Goal: Transaction & Acquisition: Purchase product/service

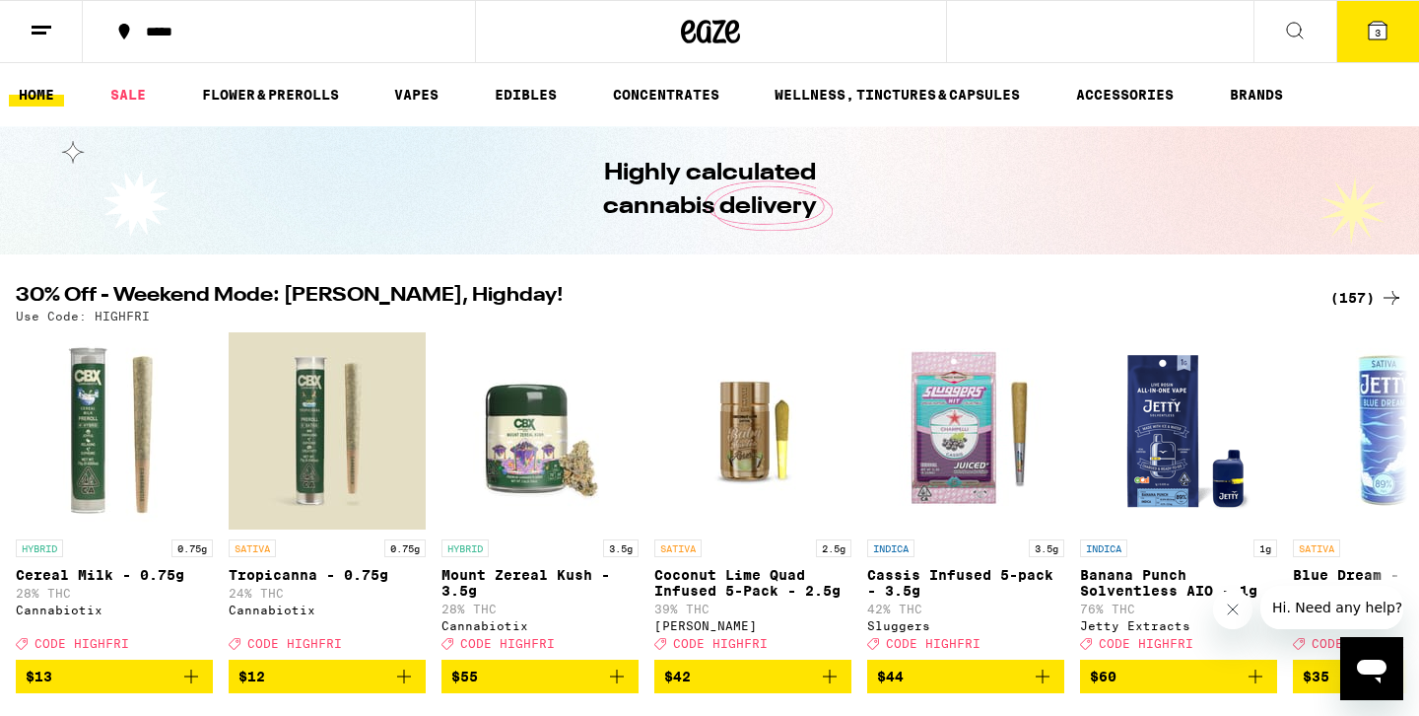
click at [1342, 301] on div "(157)" at bounding box center [1366, 298] width 73 height 24
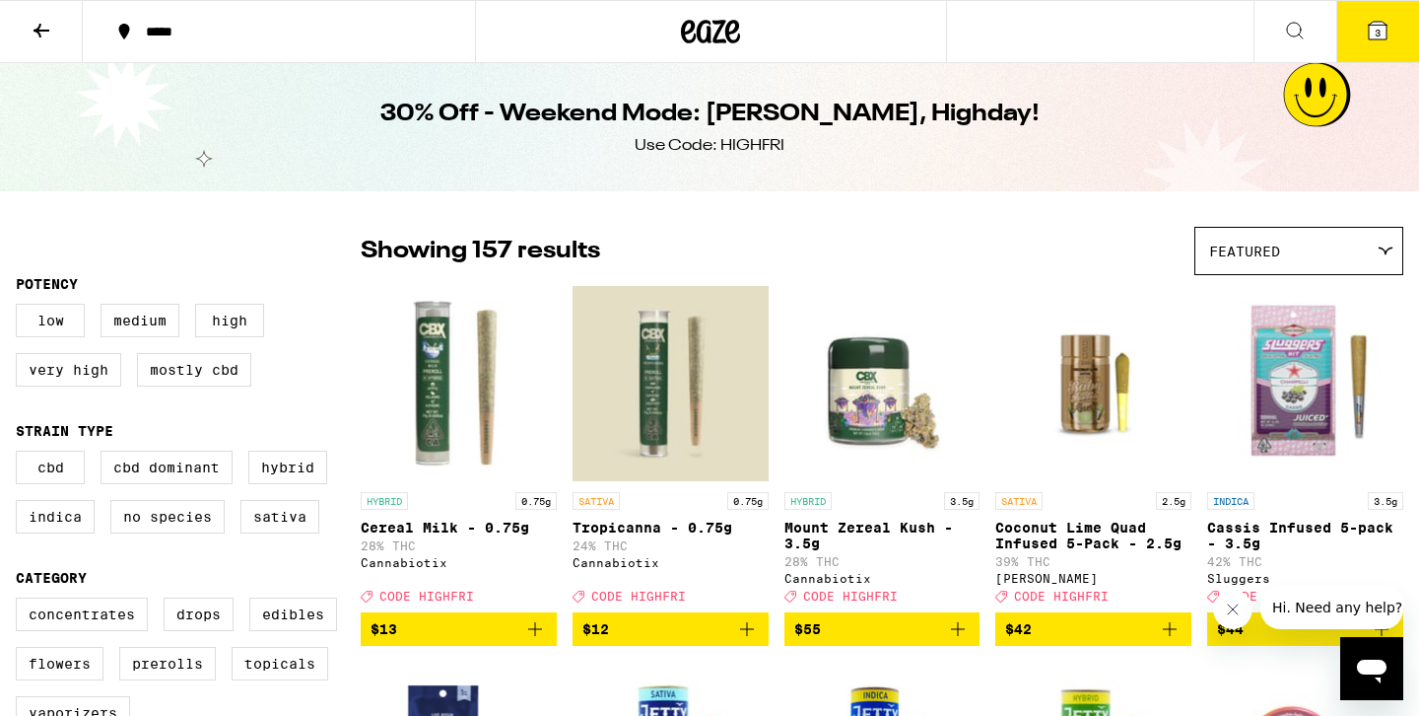
click at [1293, 258] on div "Featured" at bounding box center [1298, 251] width 207 height 46
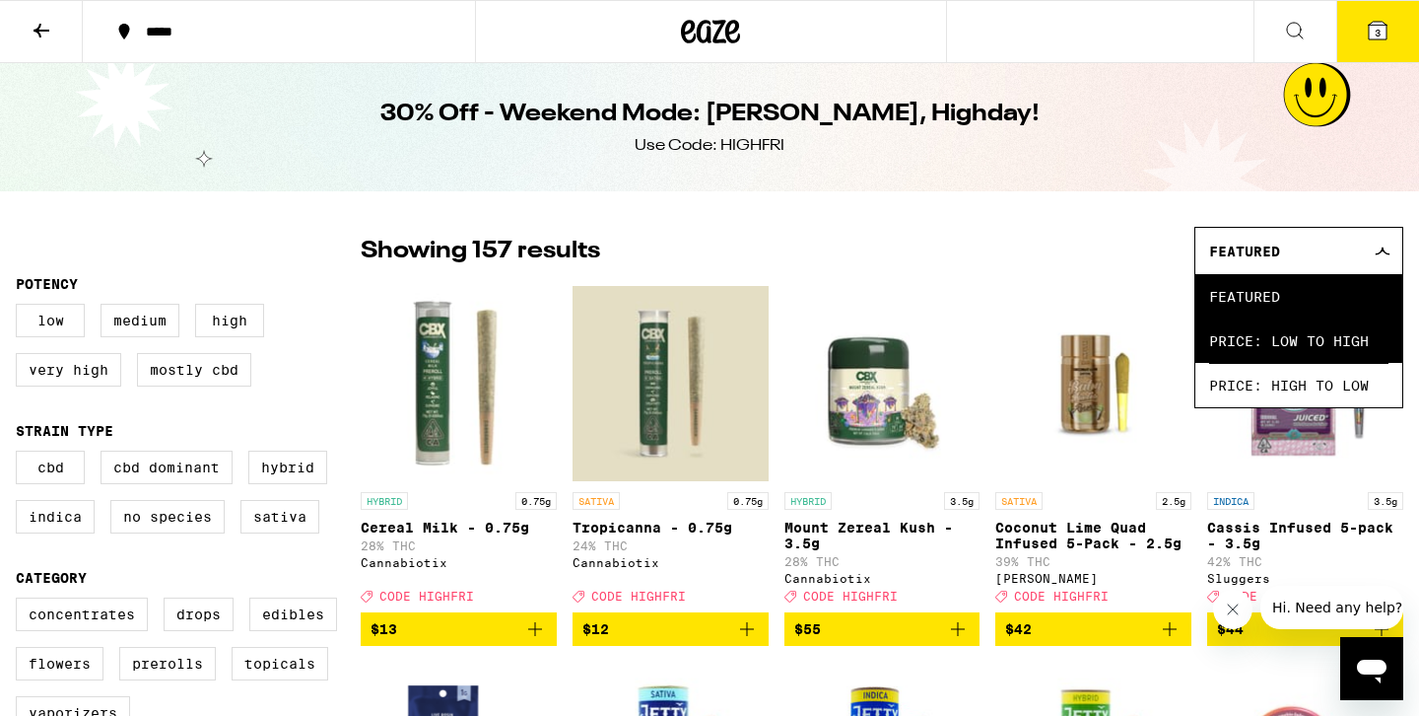
click at [1229, 331] on span "Price: Low to High" at bounding box center [1298, 340] width 179 height 44
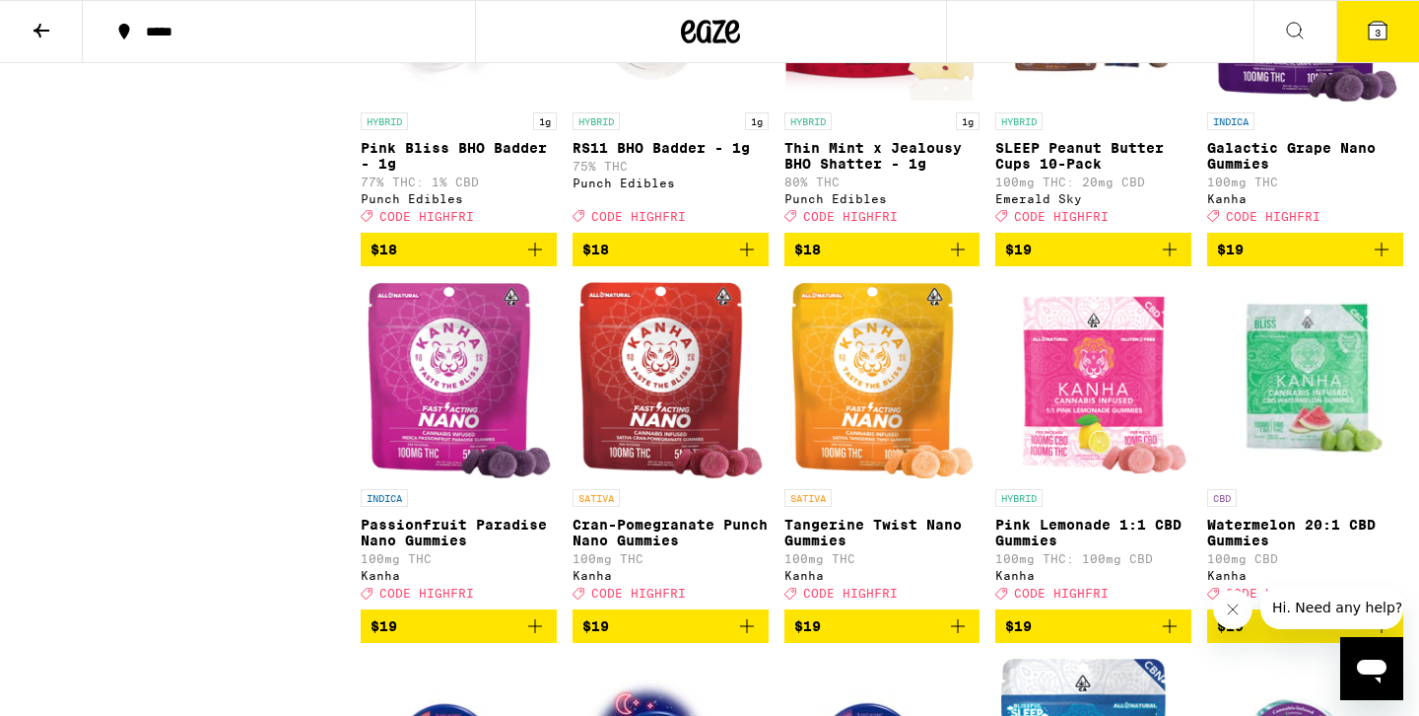
scroll to position [5637, 0]
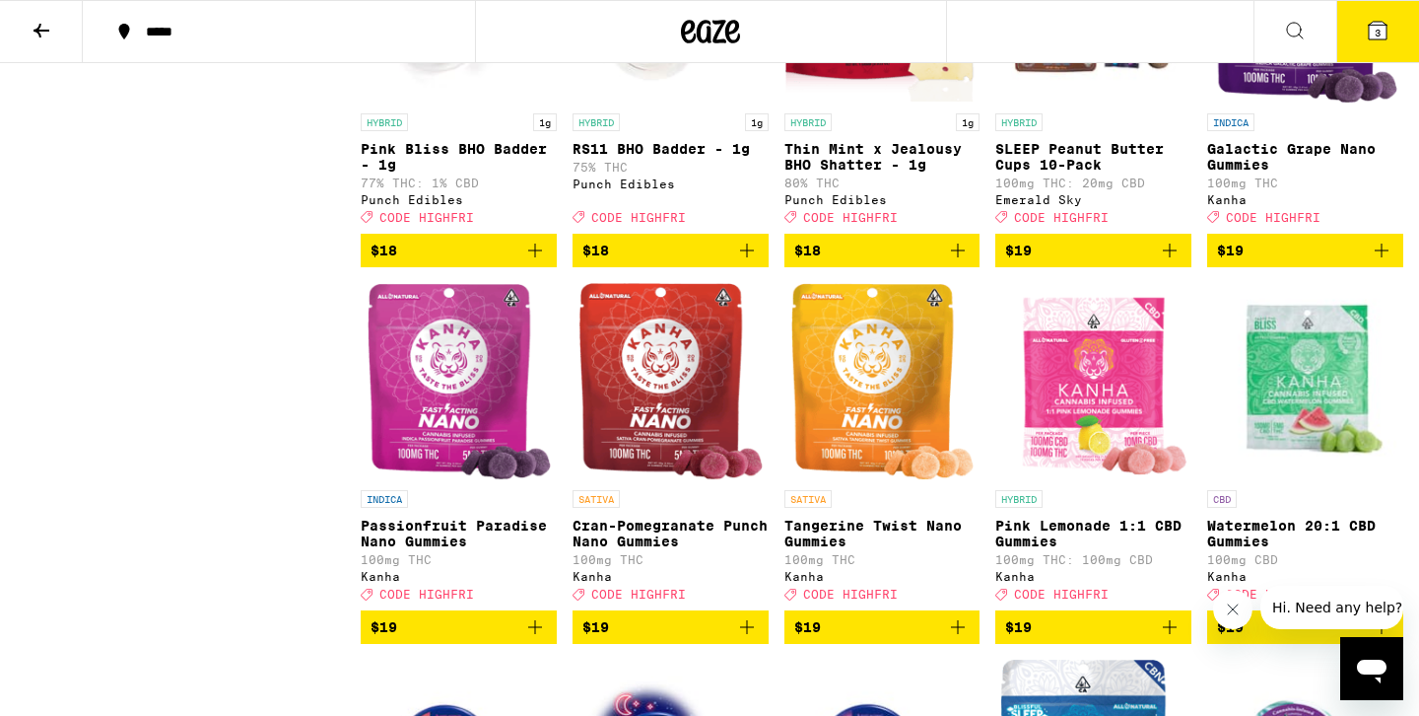
click at [962, 262] on icon "Add to bag" at bounding box center [958, 251] width 24 height 24
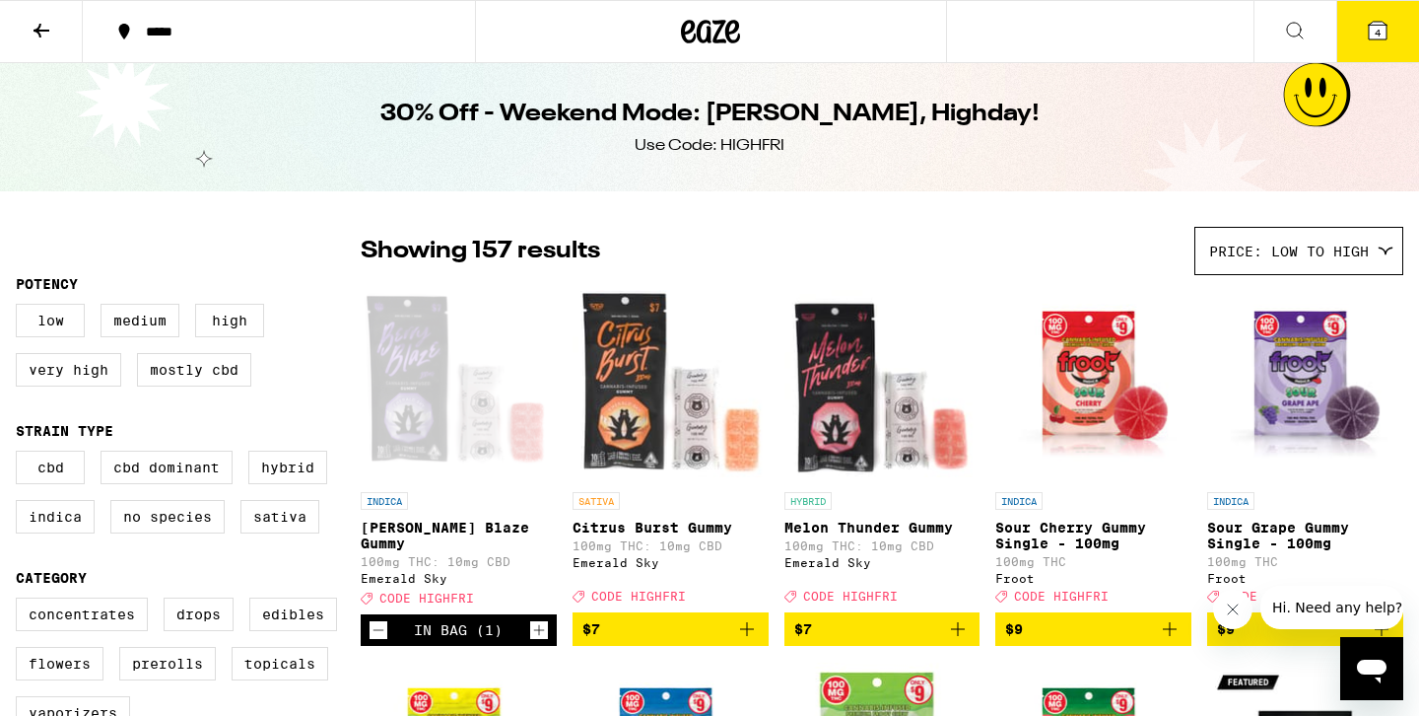
scroll to position [74, 0]
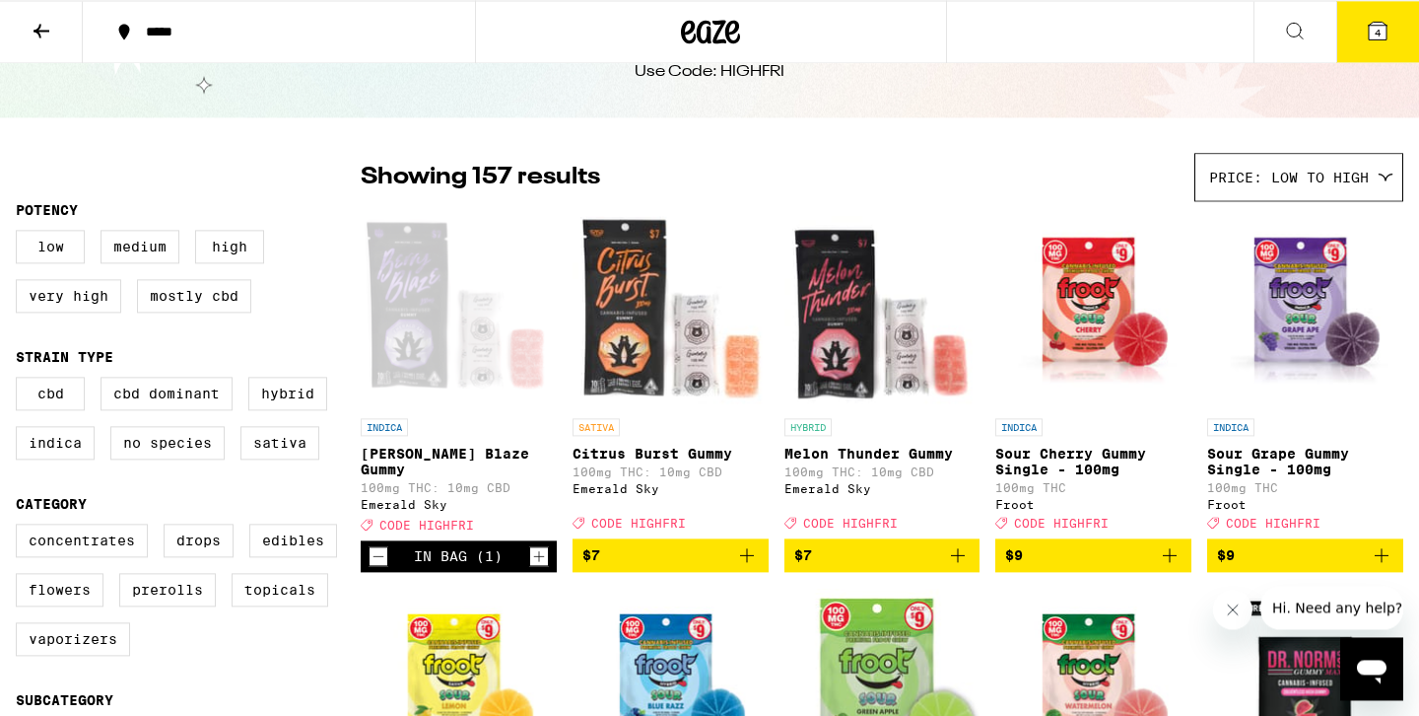
click at [950, 567] on icon "Add to bag" at bounding box center [958, 555] width 24 height 24
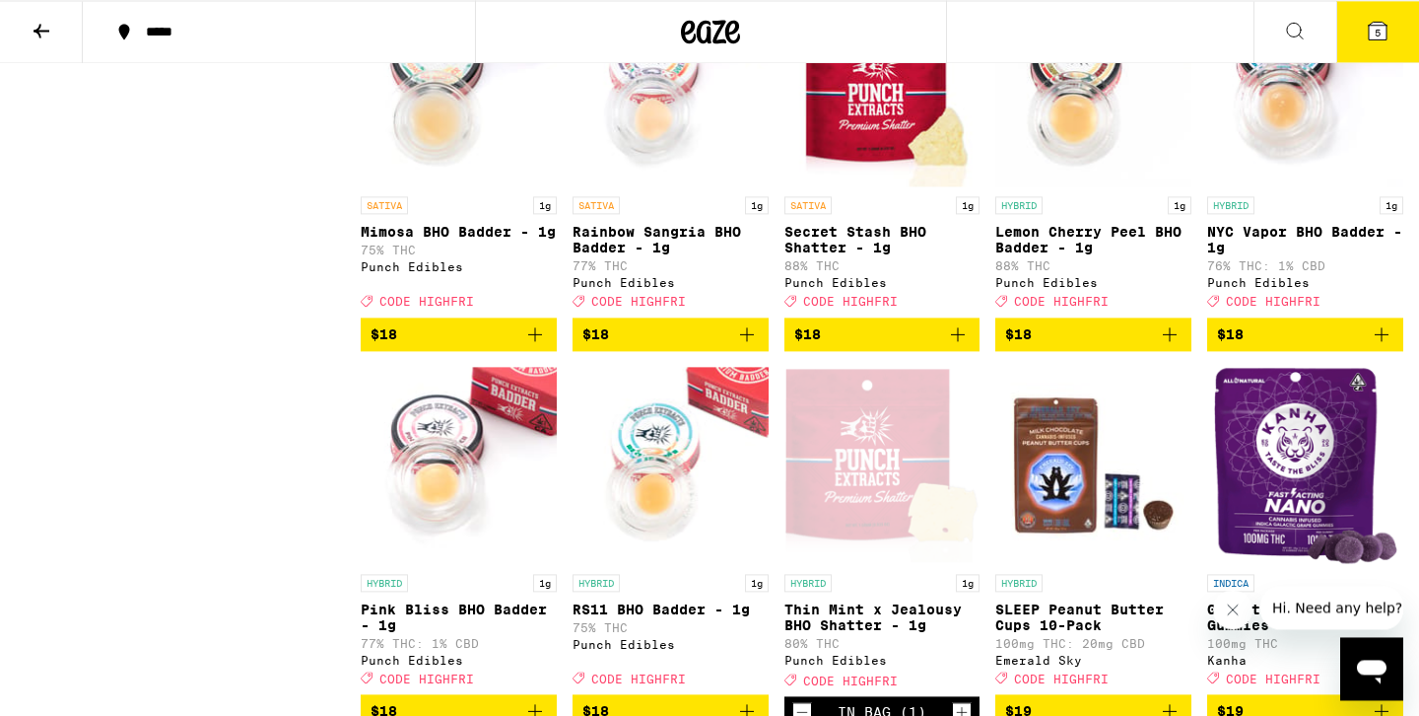
scroll to position [5176, 0]
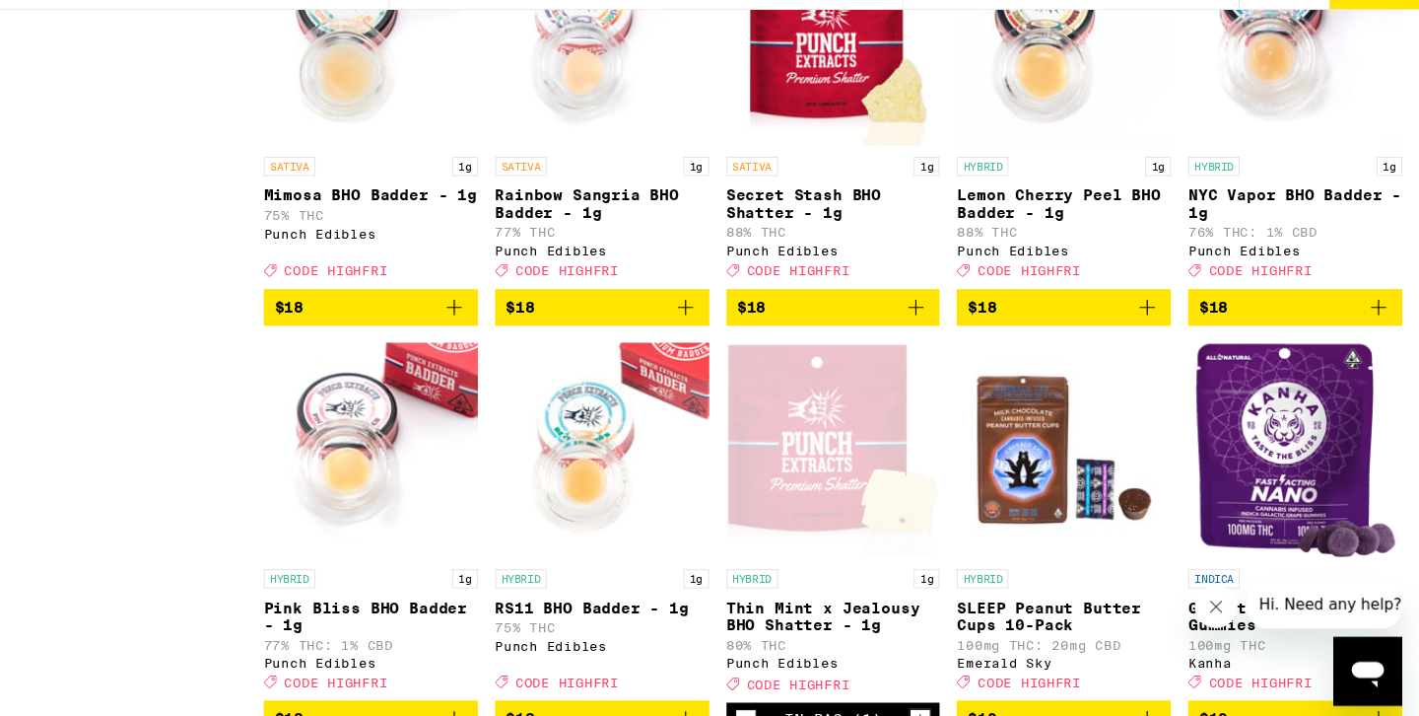
click at [1175, 347] on icon "Add to bag" at bounding box center [1170, 335] width 24 height 24
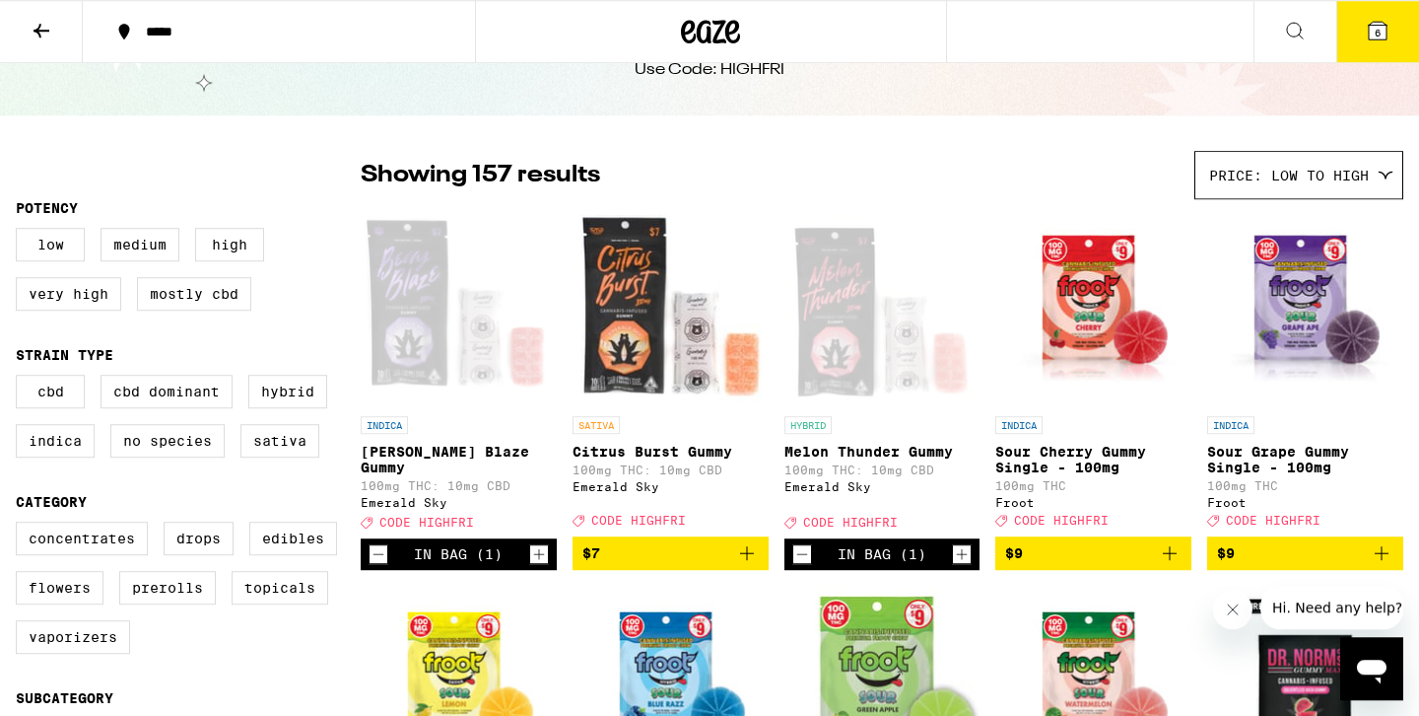
scroll to position [0, 0]
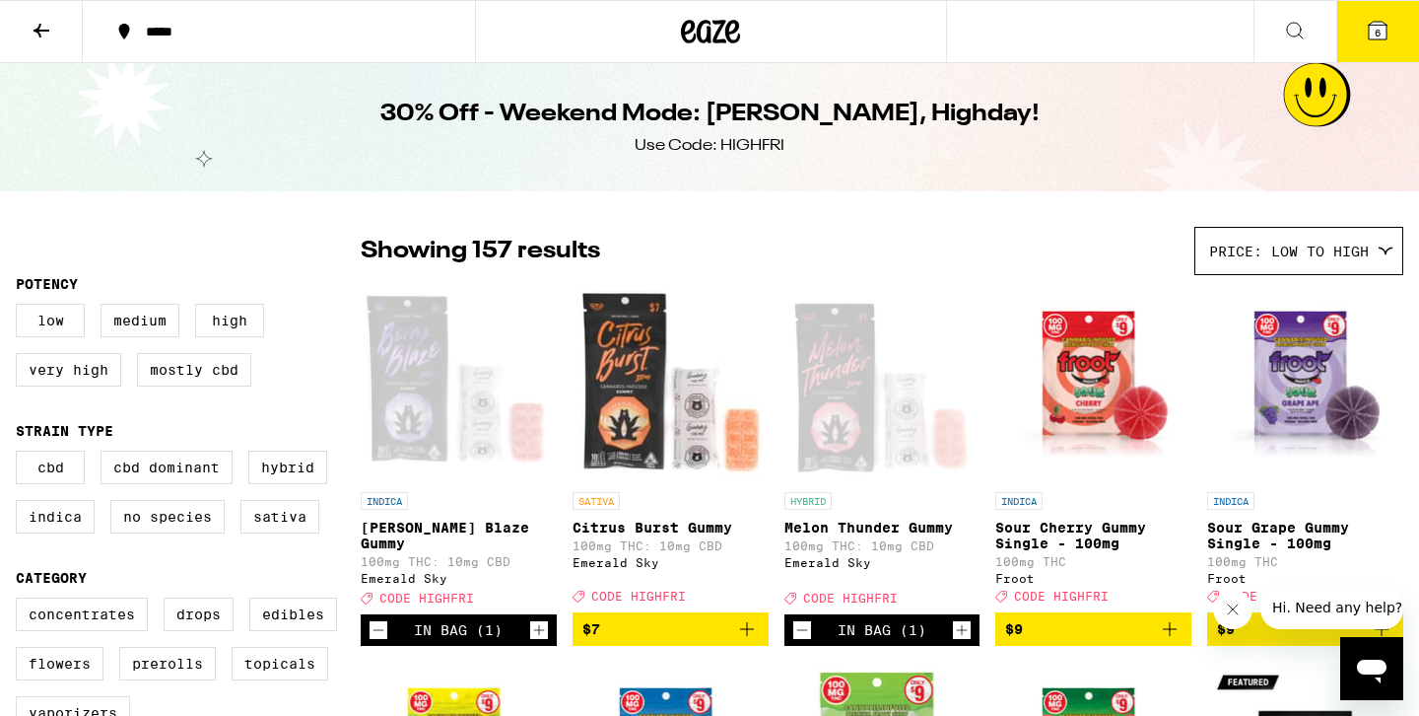
click at [697, 35] on icon at bounding box center [712, 32] width 30 height 24
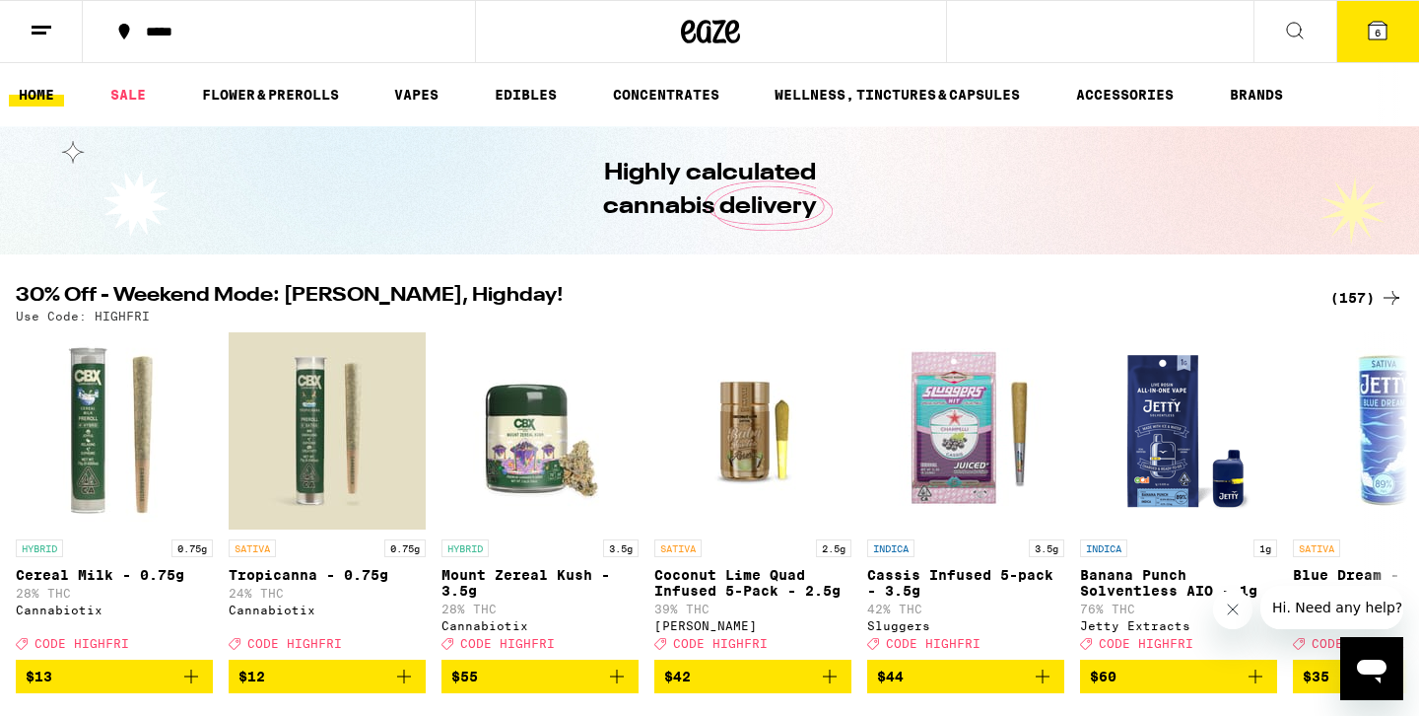
click at [1369, 33] on icon at bounding box center [1378, 31] width 18 height 18
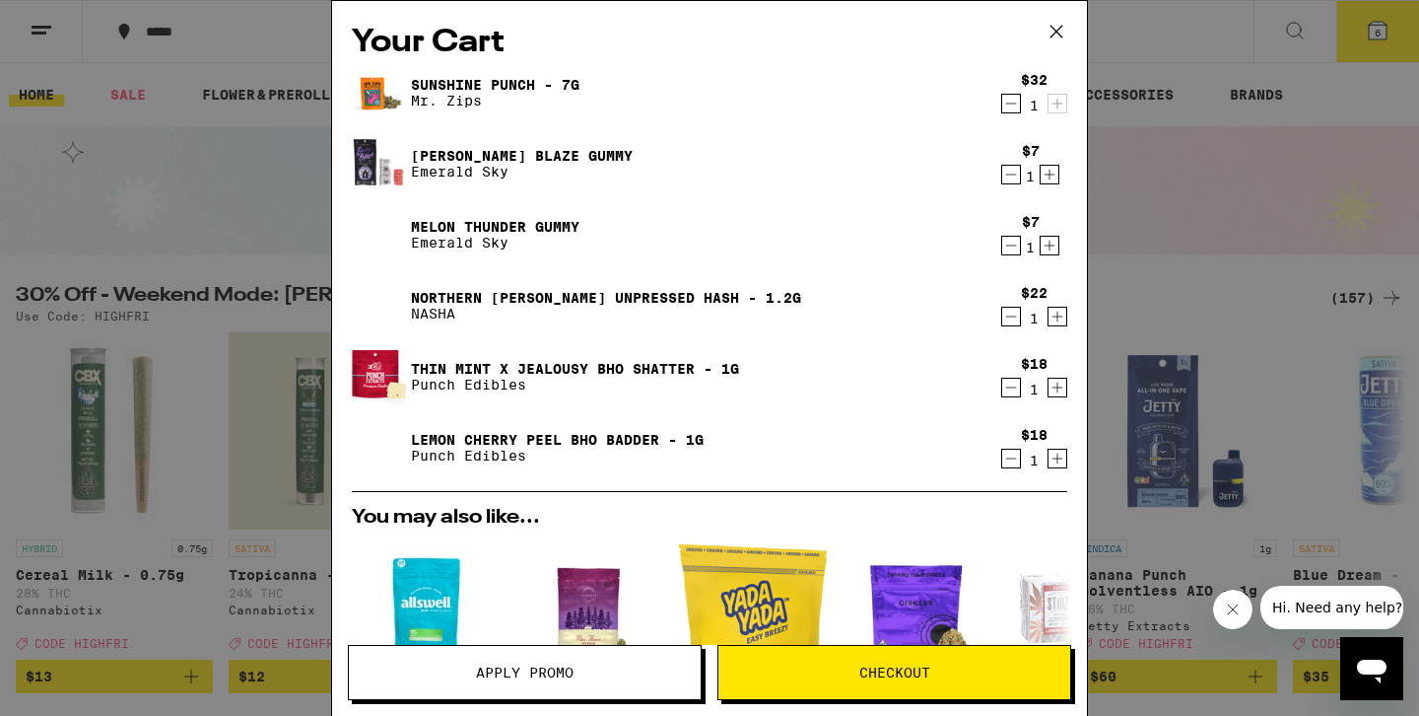
click at [1007, 315] on icon "Decrement" at bounding box center [1011, 317] width 18 height 24
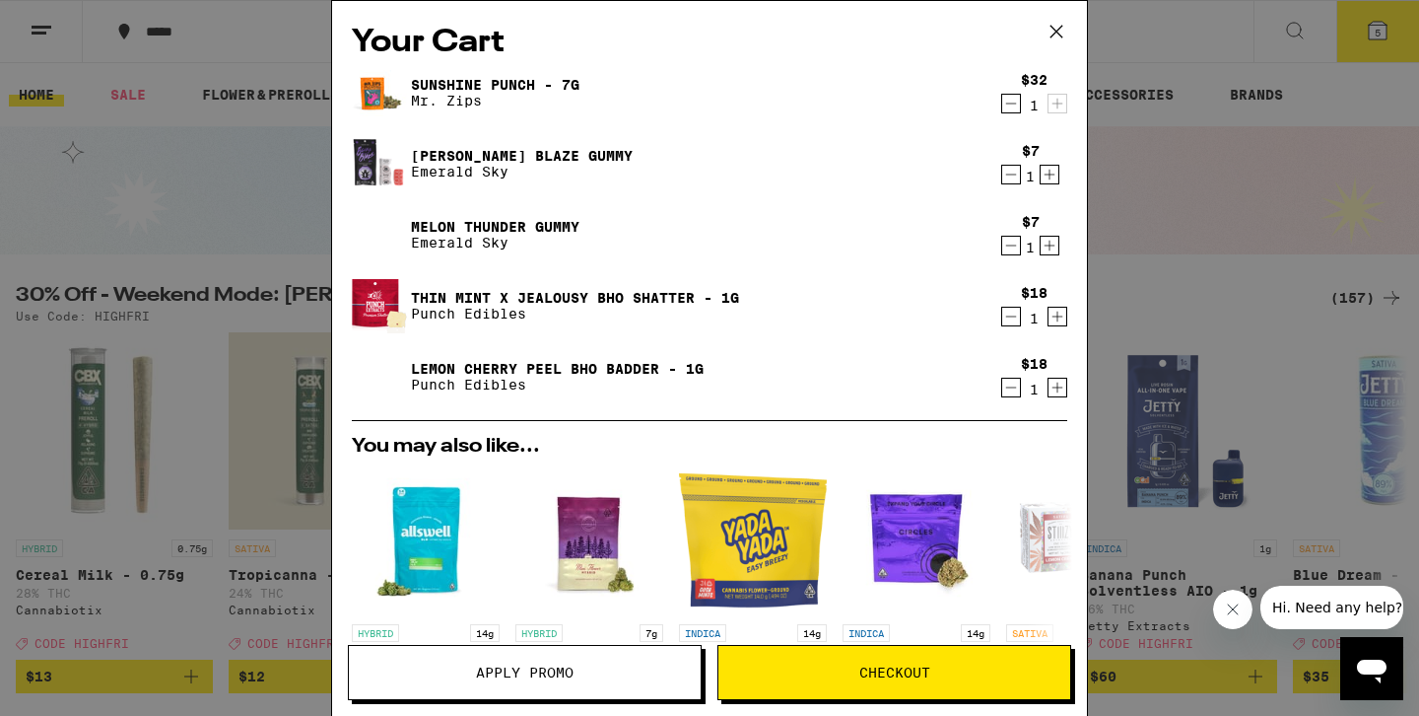
click at [1018, 107] on icon "Decrement" at bounding box center [1011, 104] width 18 height 24
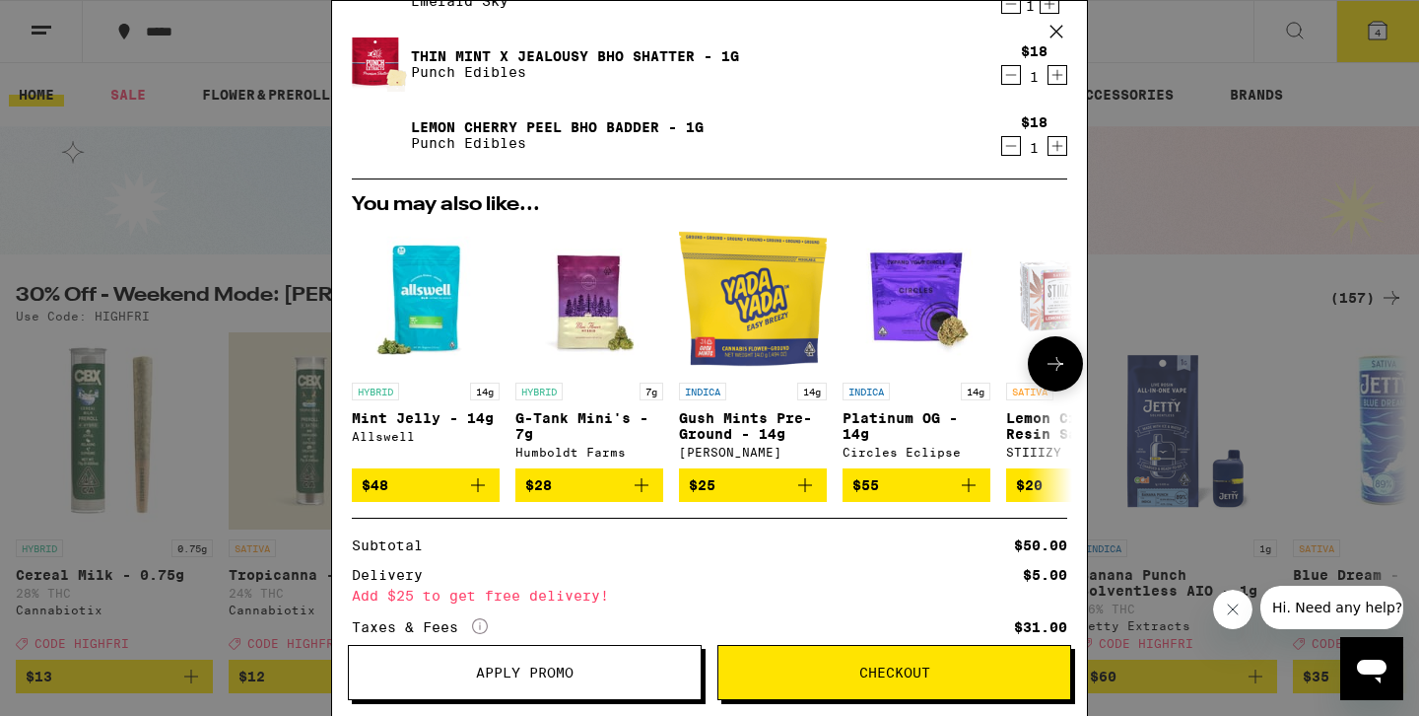
scroll to position [170, 0]
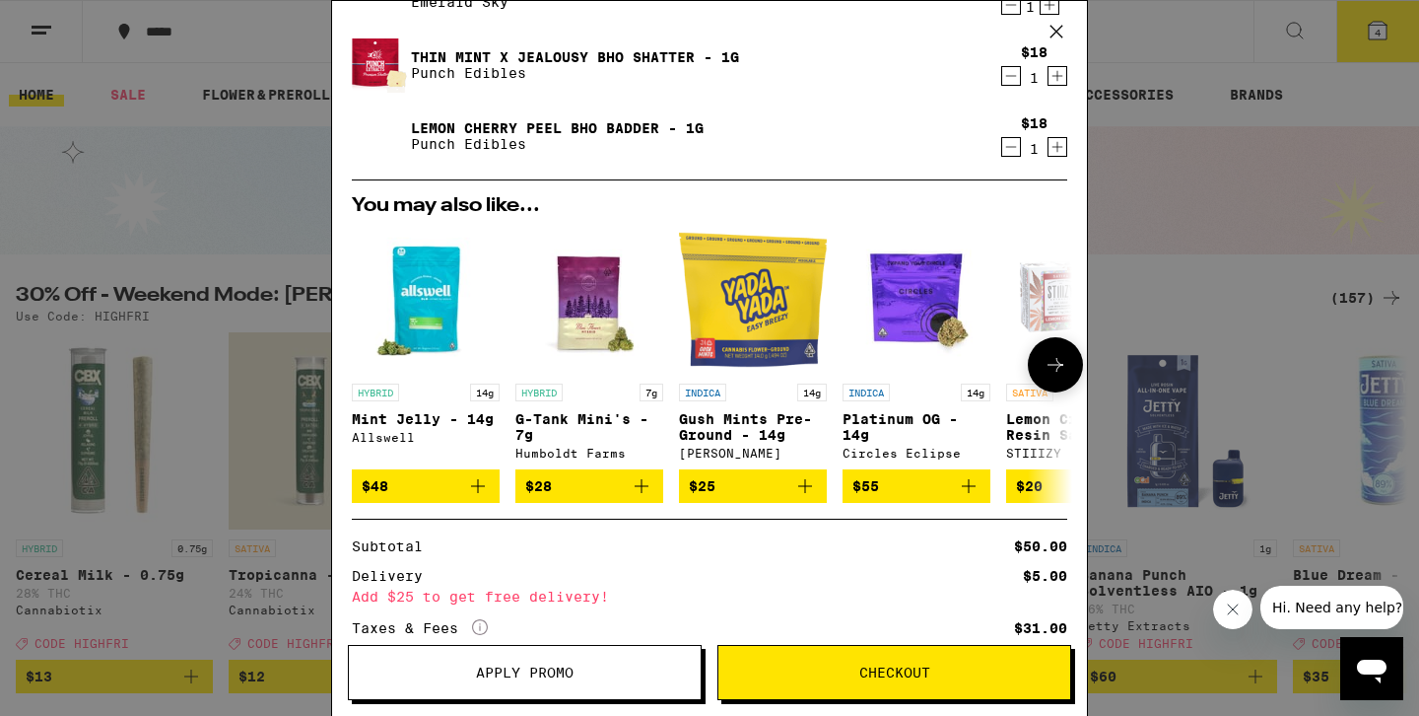
click at [812, 498] on icon "Add to bag" at bounding box center [805, 486] width 24 height 24
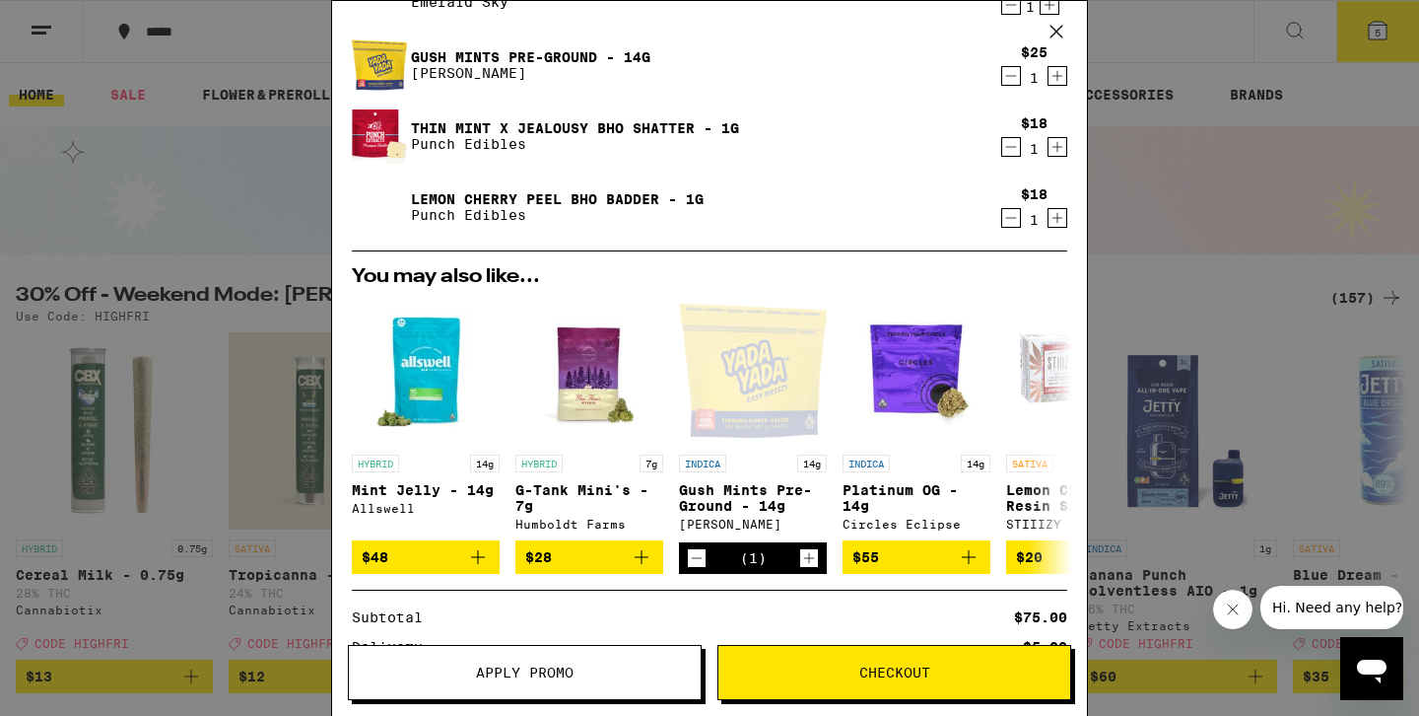
click at [1186, 273] on div "Your Cart [PERSON_NAME] Blaze Gummy Emerald Sky $7 1 Melon Thunder Gummy Emeral…" at bounding box center [709, 358] width 1419 height 716
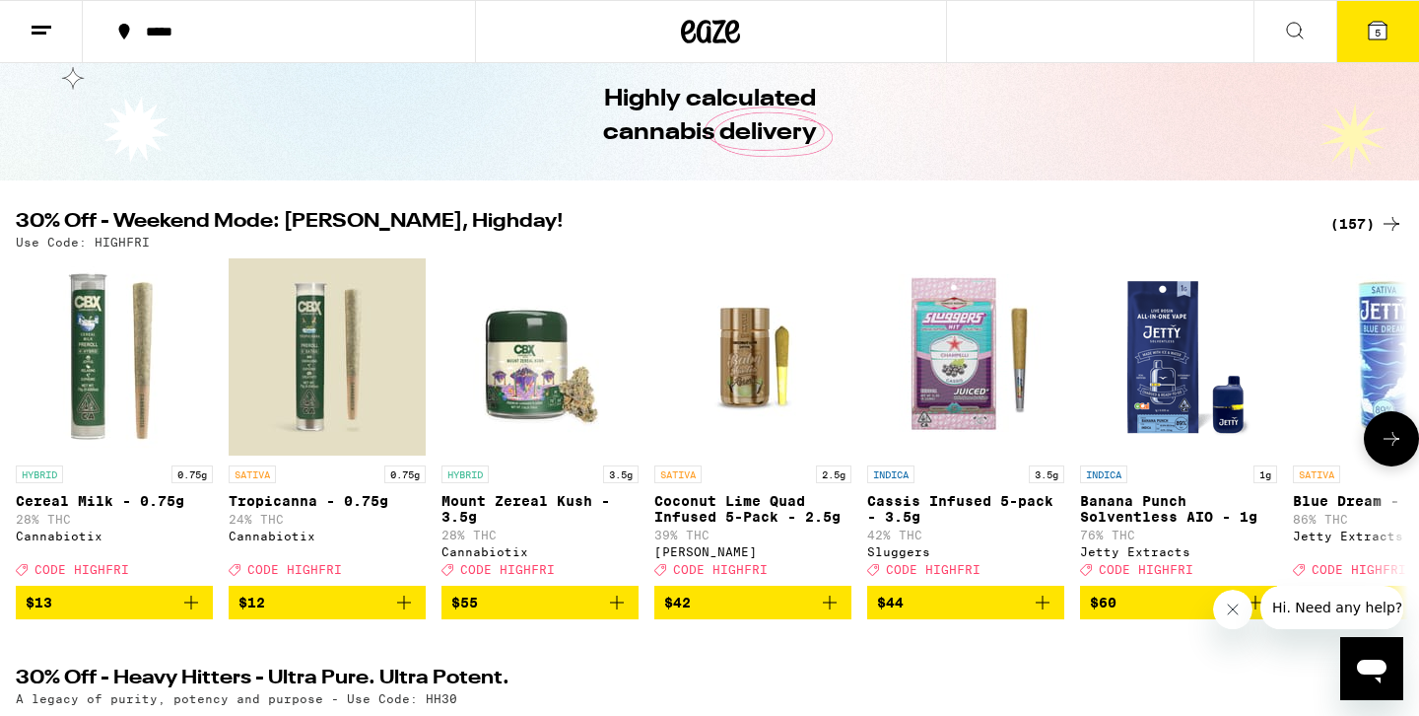
scroll to position [68, 0]
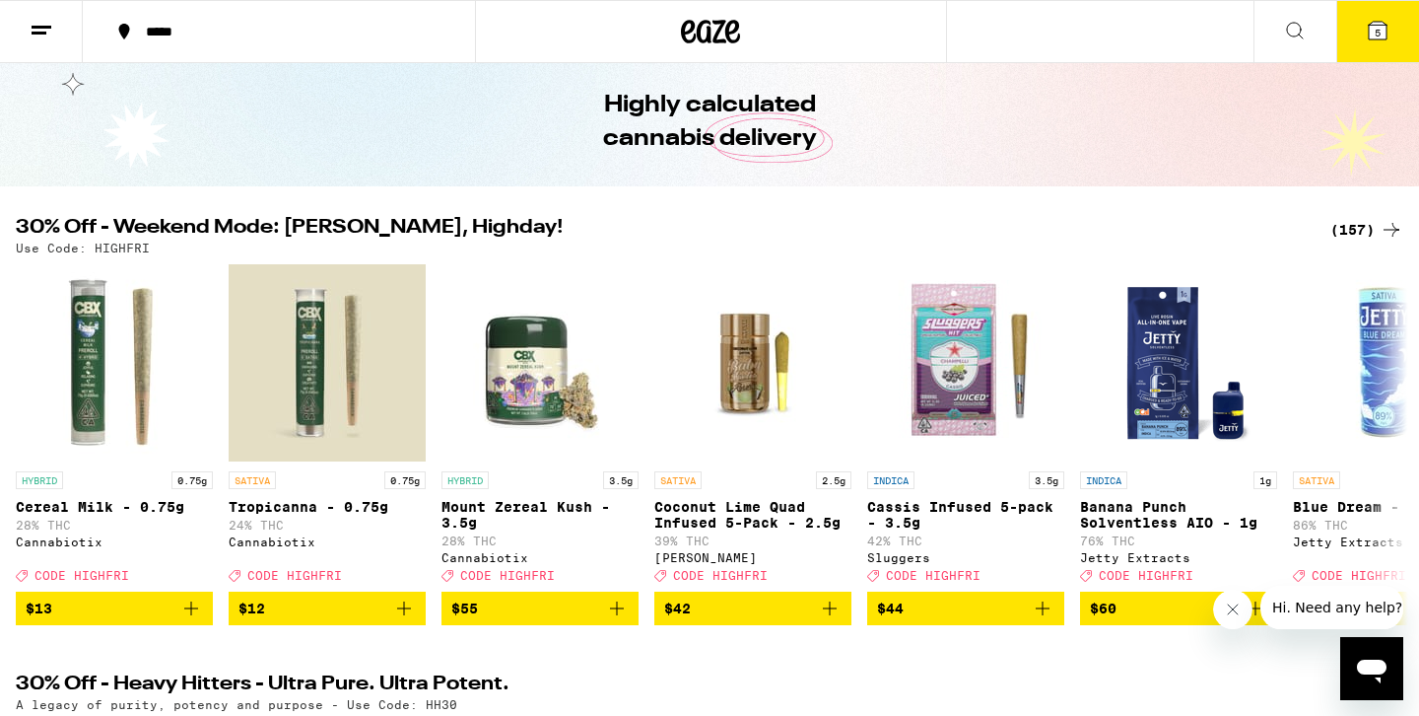
click at [1386, 41] on icon at bounding box center [1378, 31] width 24 height 24
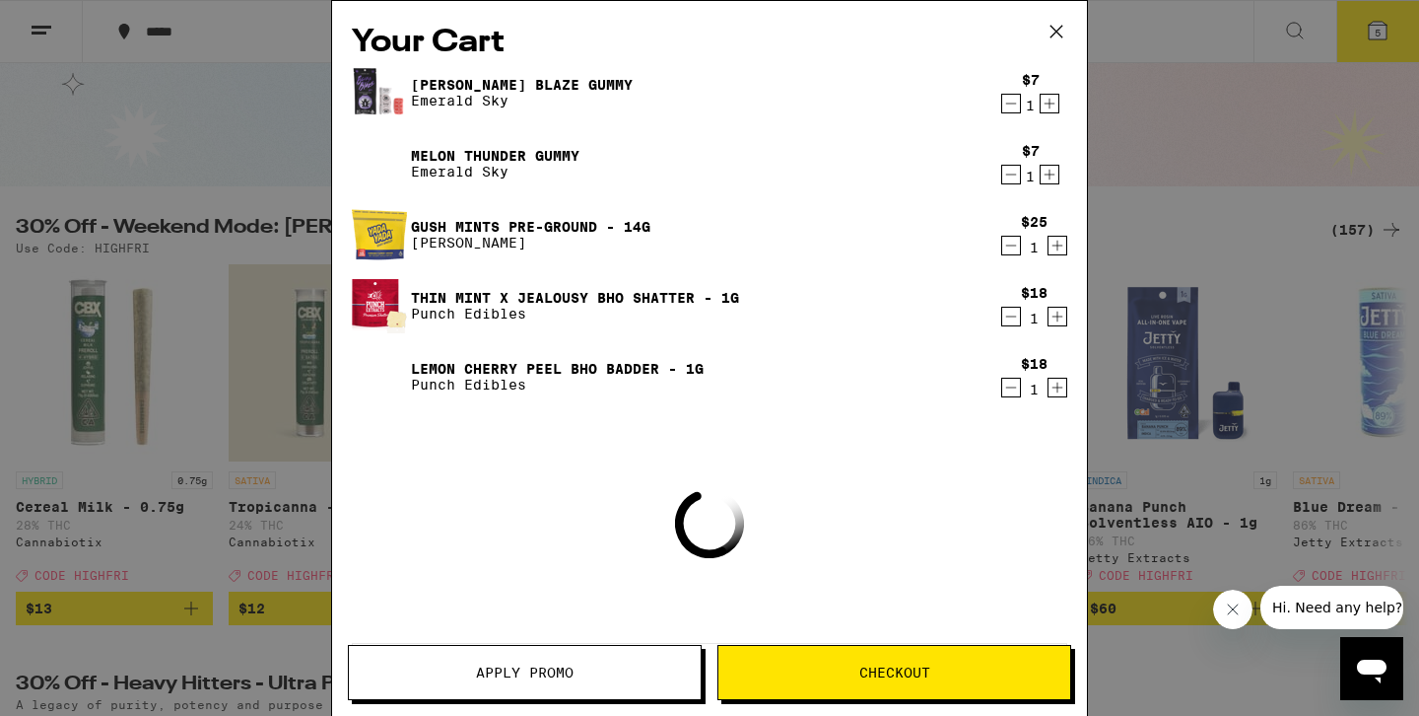
click at [521, 676] on span "Apply Promo" at bounding box center [525, 672] width 98 height 14
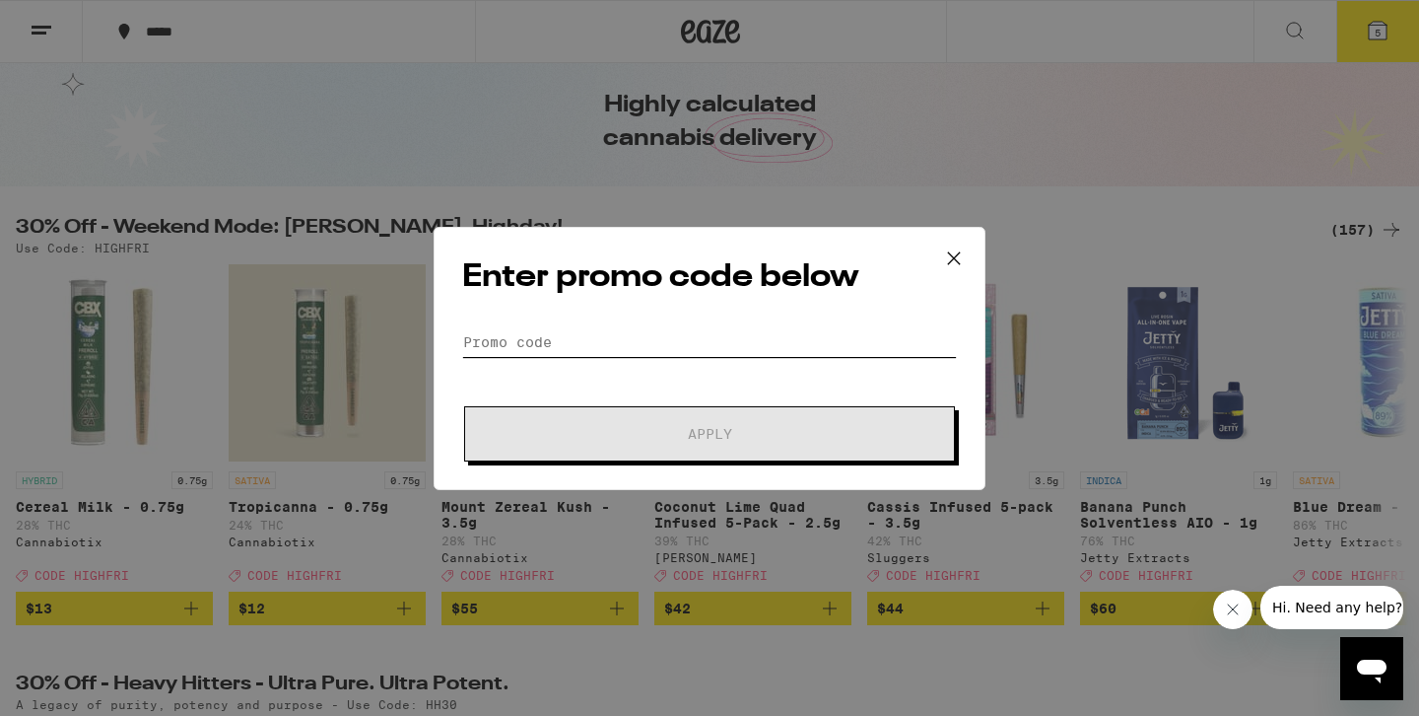
click at [574, 342] on input "Promo Code" at bounding box center [709, 342] width 495 height 30
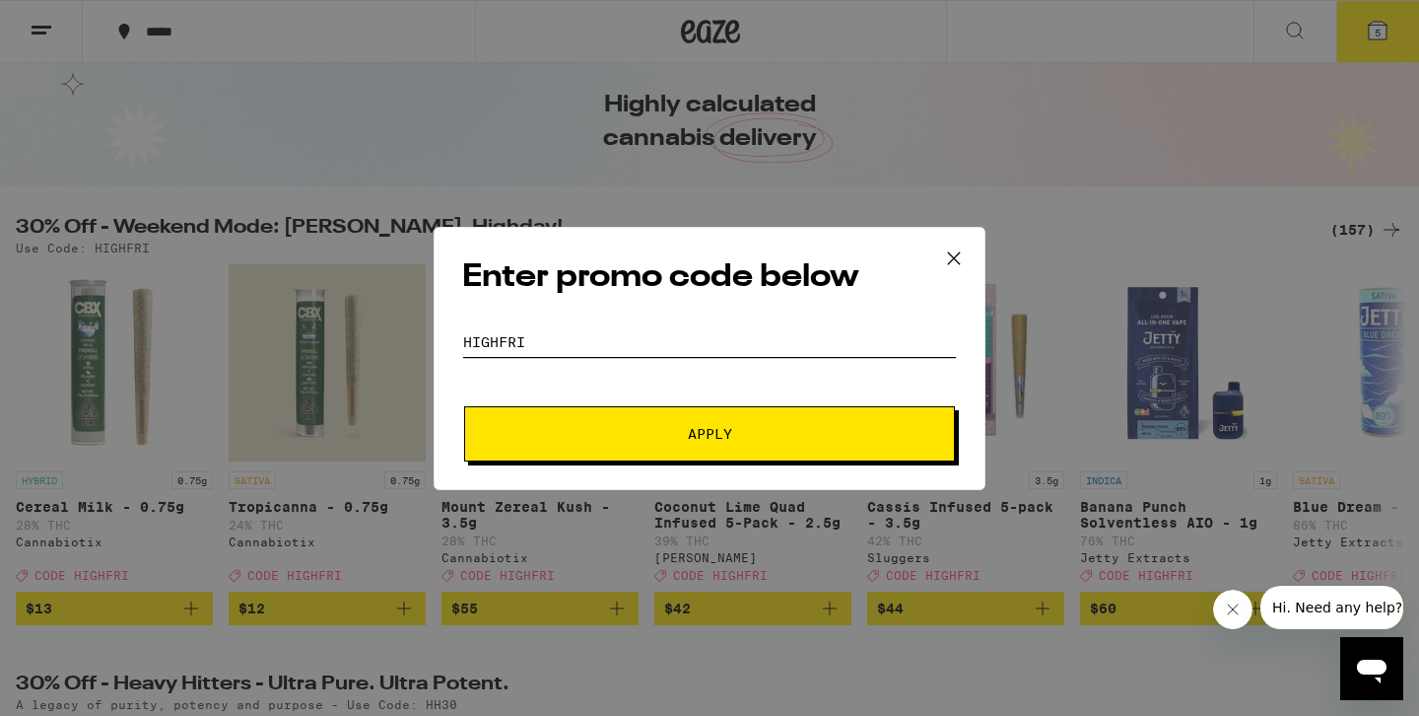
type input "HIGHFRI"
click at [657, 400] on form "Promo Code HIGHFRI Apply" at bounding box center [709, 394] width 495 height 134
click at [678, 428] on span "Apply" at bounding box center [709, 434] width 355 height 14
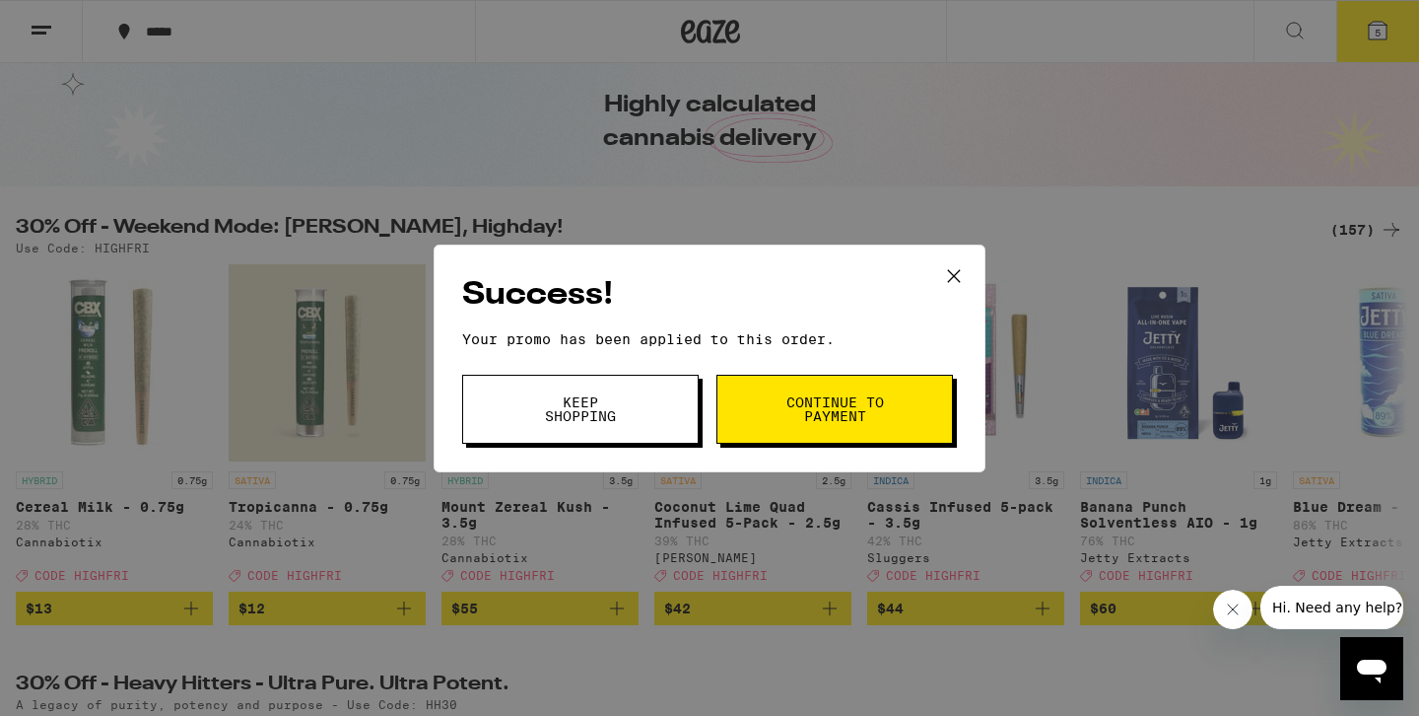
click at [828, 413] on span "Continue to payment" at bounding box center [834, 409] width 101 height 28
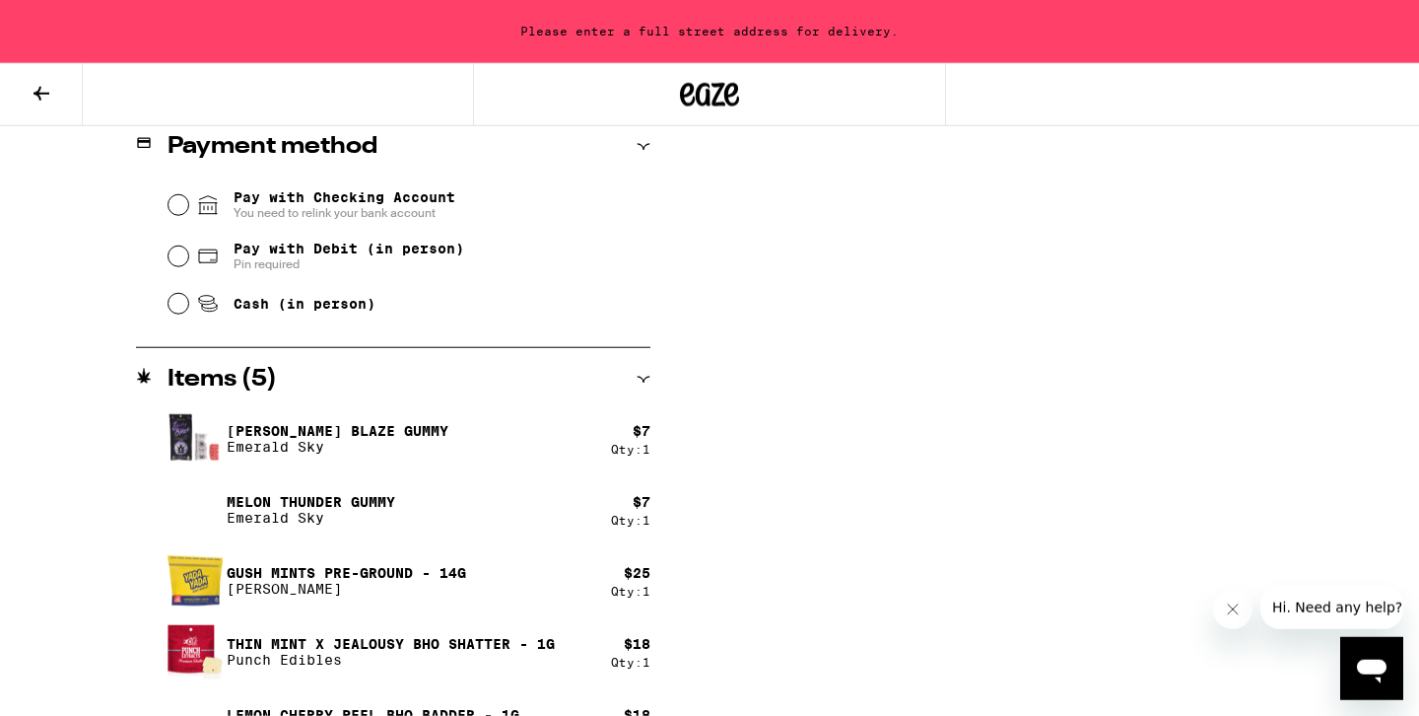
scroll to position [918, 0]
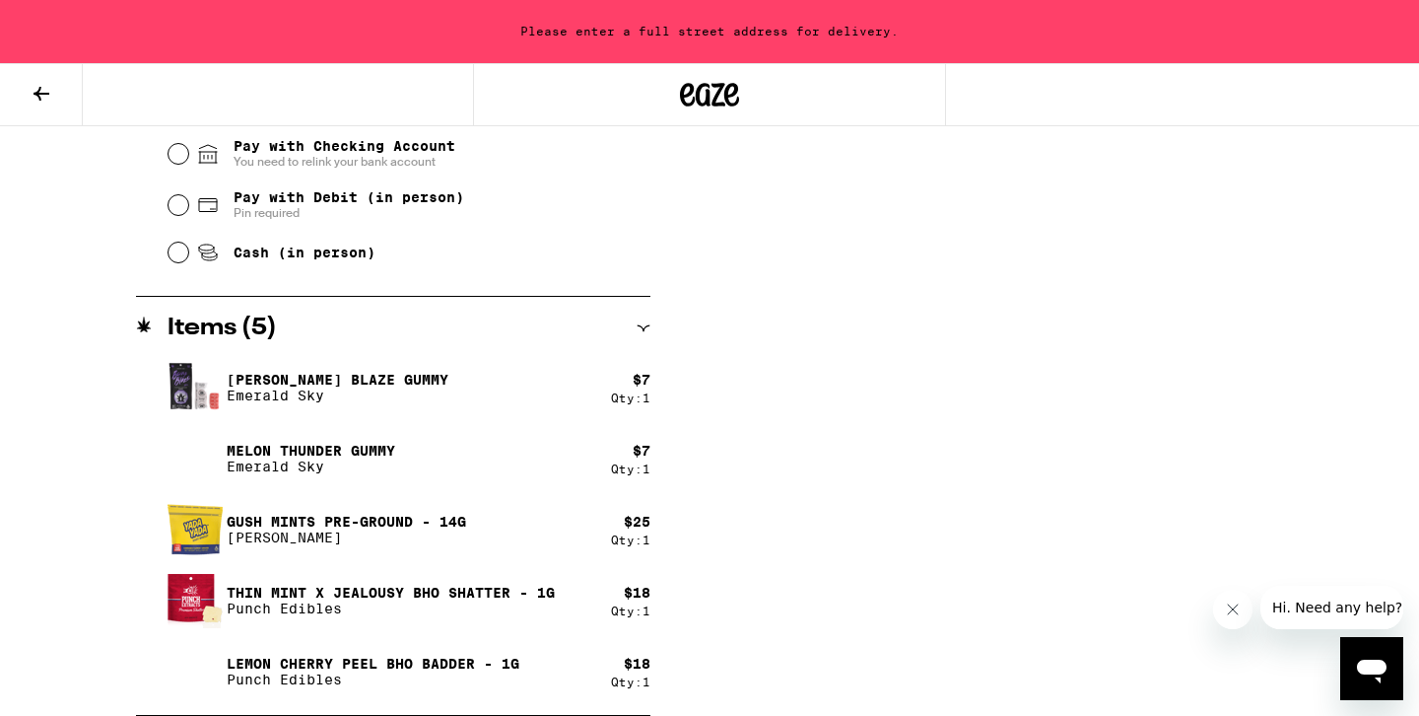
click at [44, 100] on icon at bounding box center [42, 94] width 24 height 24
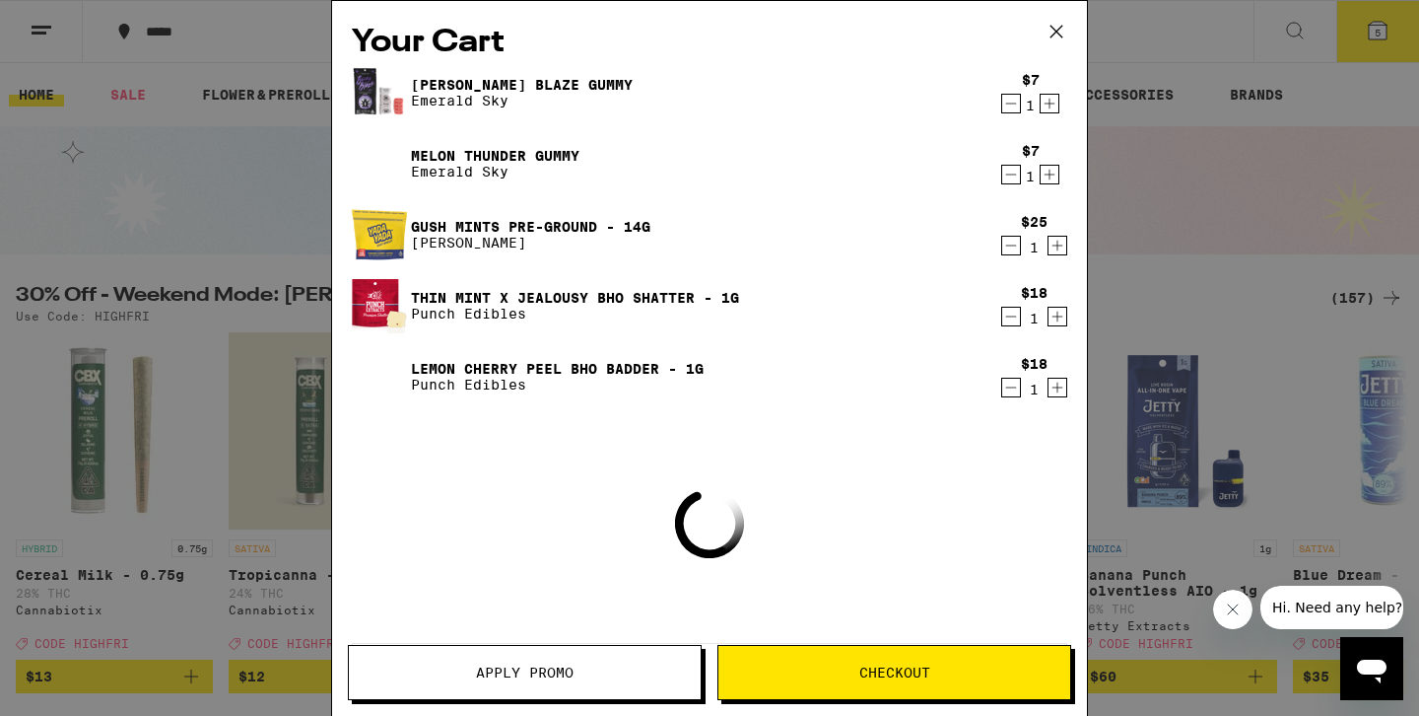
click at [1011, 112] on icon "Decrement" at bounding box center [1011, 104] width 18 height 24
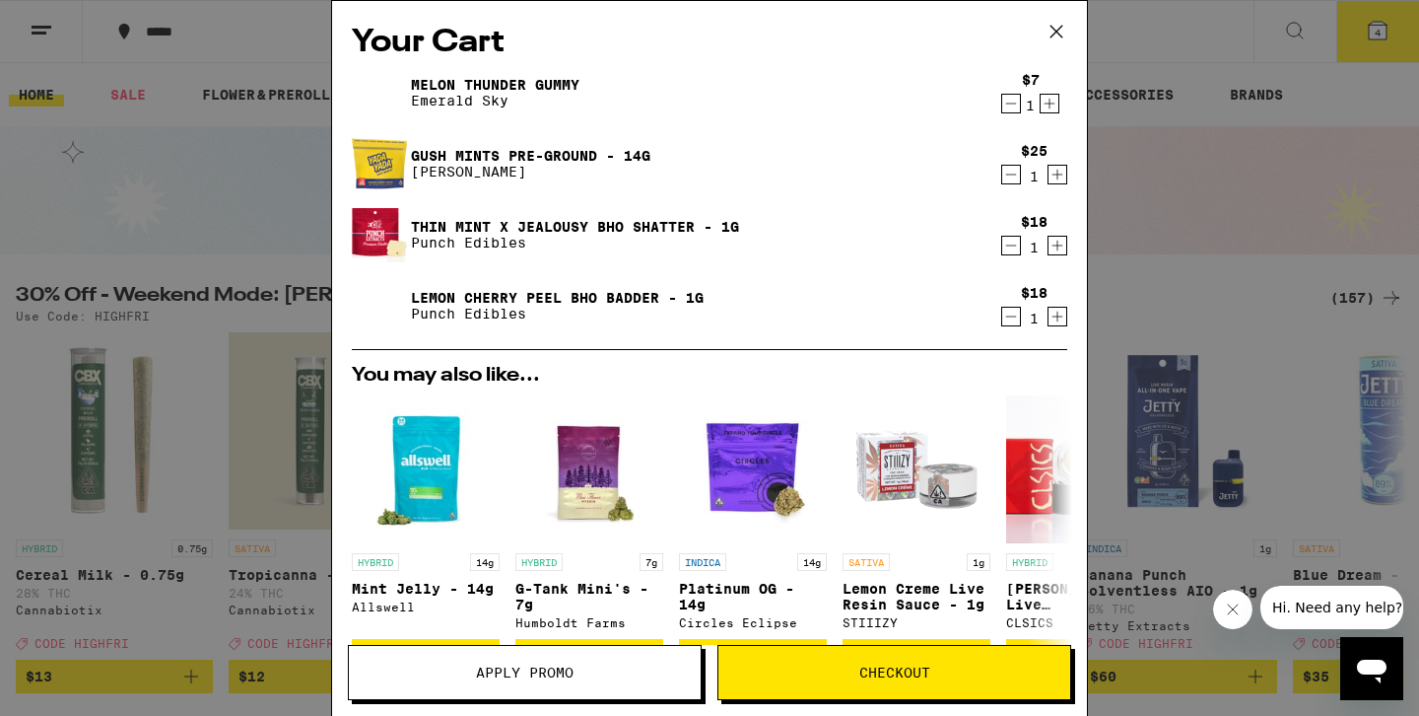
click at [812, 681] on button "Checkout" at bounding box center [894, 672] width 354 height 55
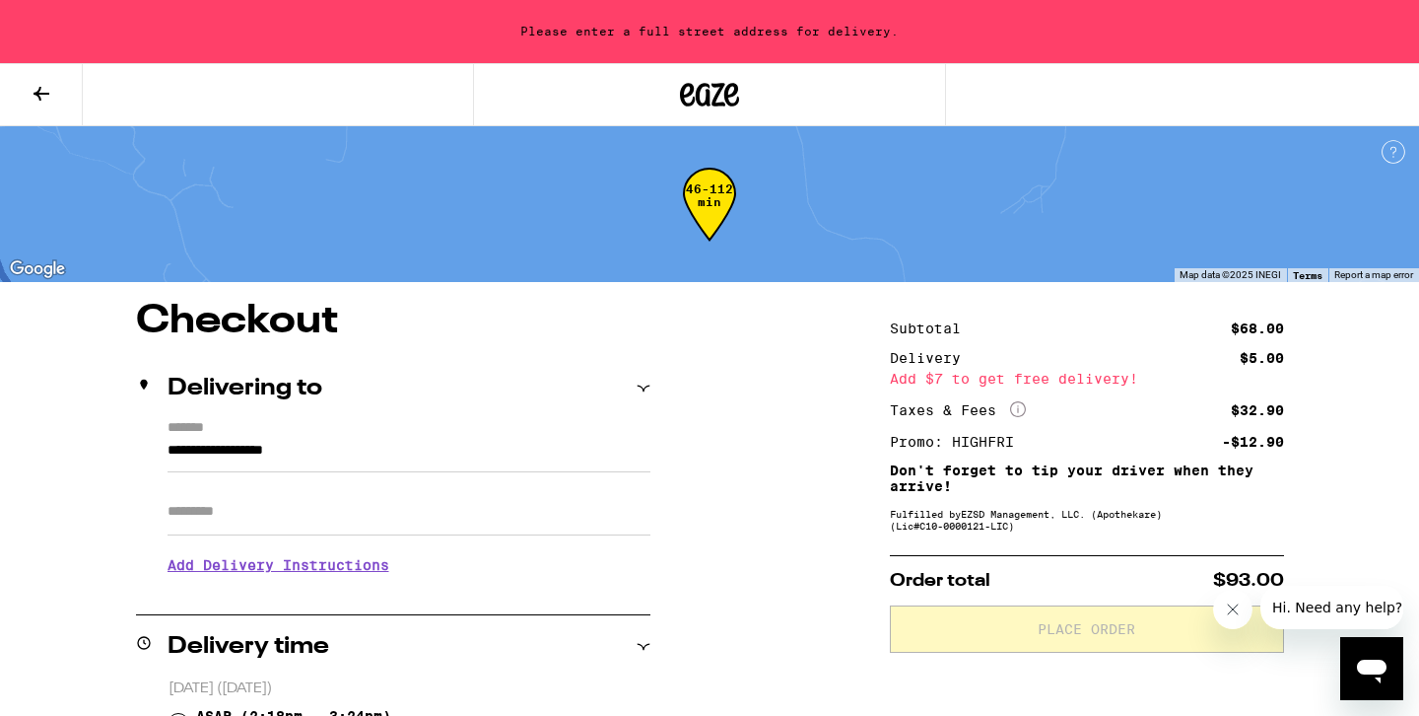
click at [727, 92] on icon at bounding box center [731, 95] width 15 height 24
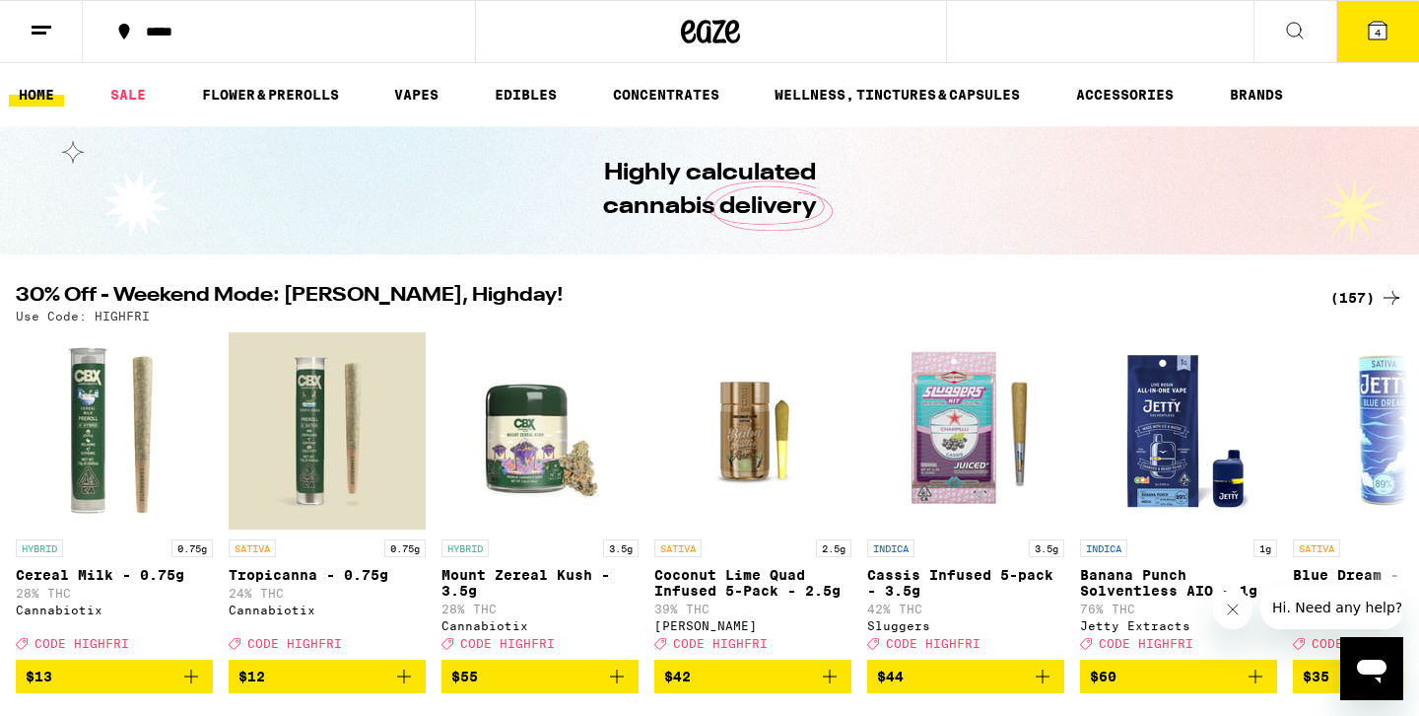
click at [1380, 40] on icon at bounding box center [1378, 31] width 24 height 24
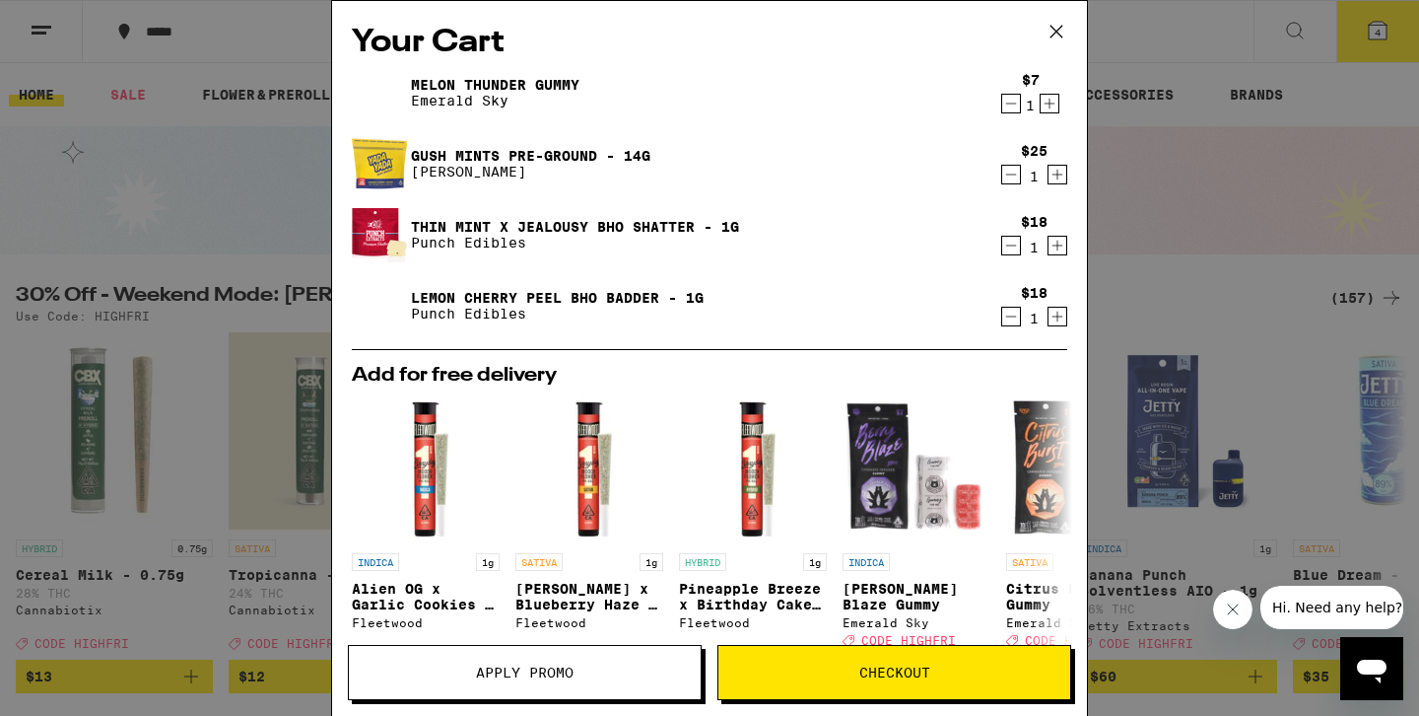
click at [1008, 181] on icon "Decrement" at bounding box center [1011, 175] width 18 height 24
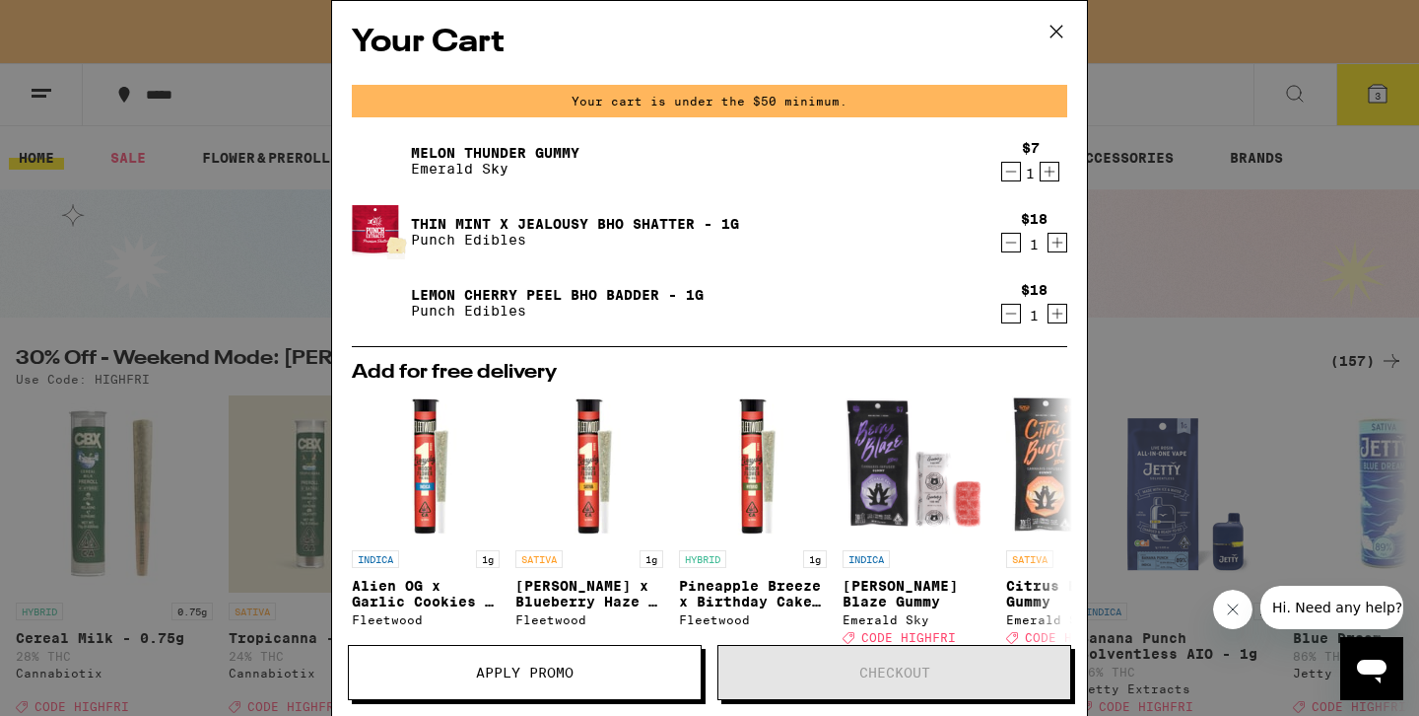
click at [1055, 183] on icon "Increment" at bounding box center [1050, 172] width 18 height 24
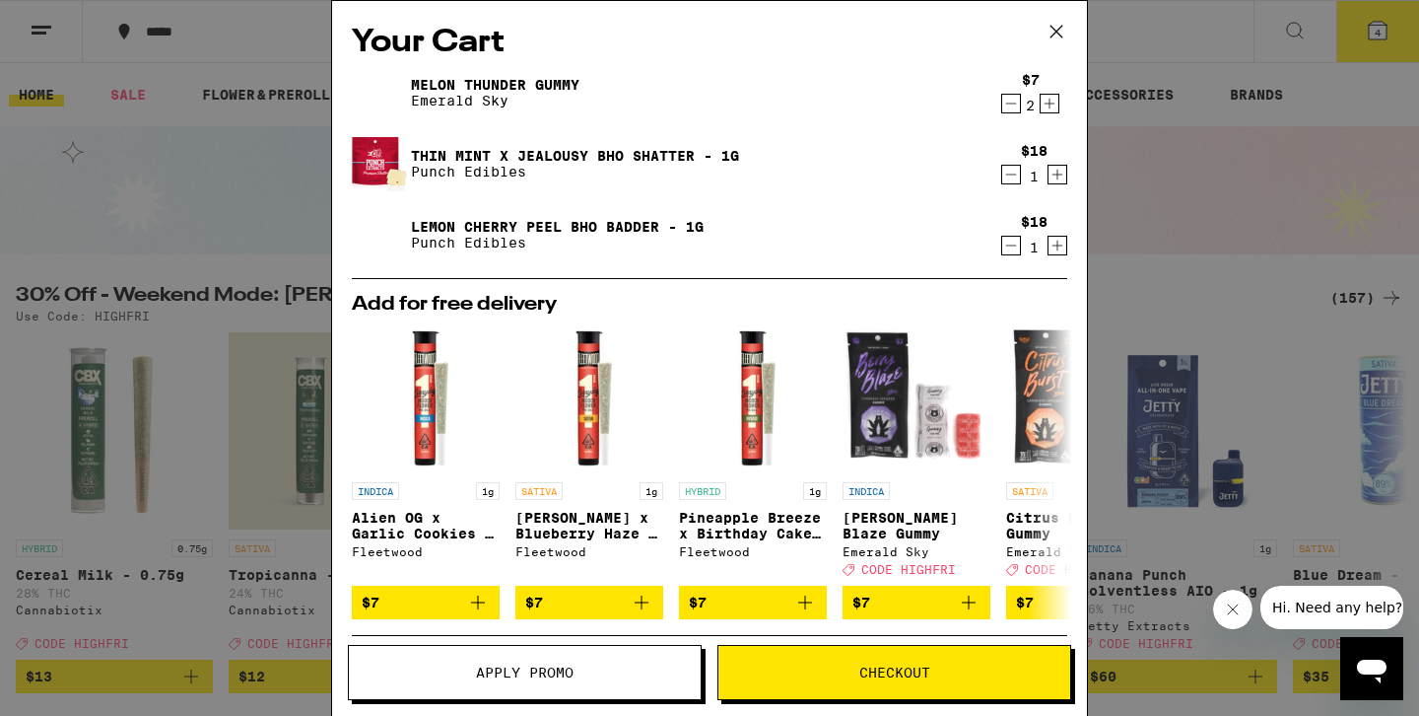
click at [1168, 218] on div "Your Cart Melon Thunder Gummy Emerald Sky $7 2 Thin Mint x Jealousy BHO Shatter…" at bounding box center [709, 358] width 1419 height 716
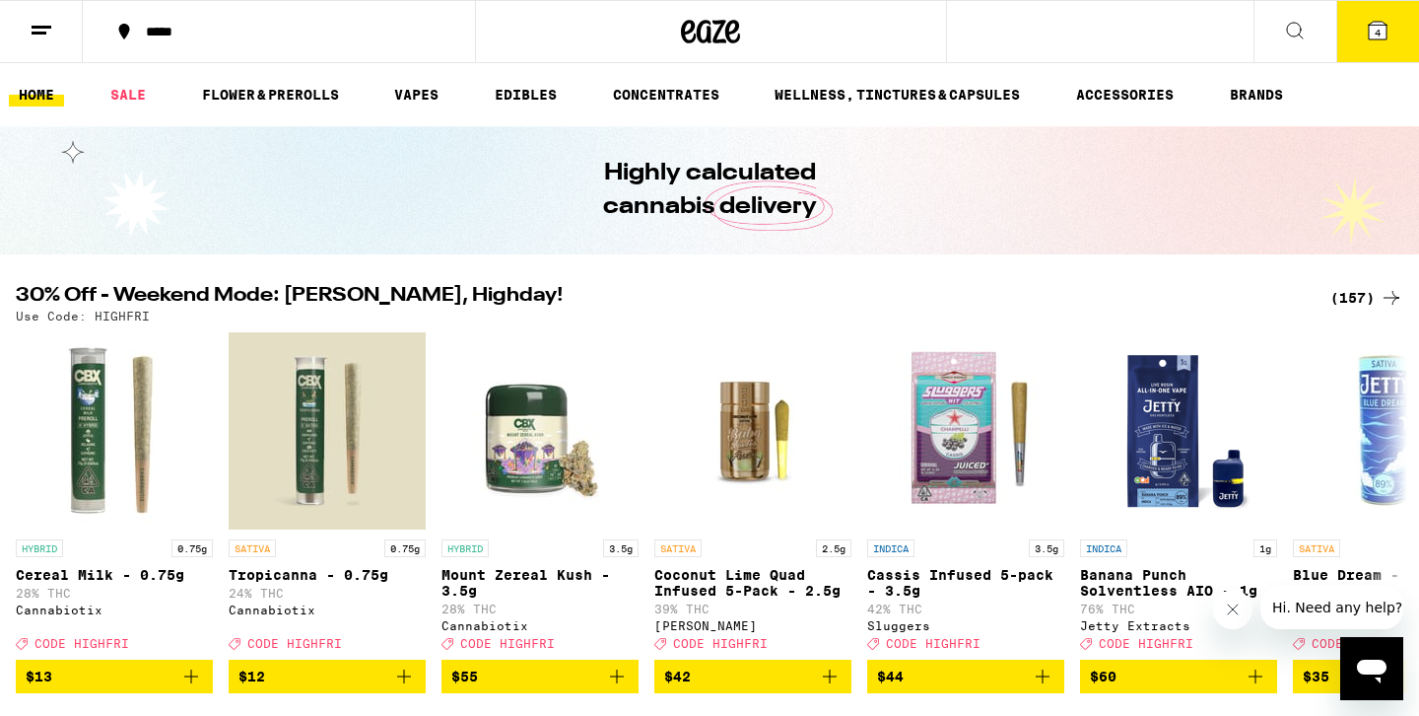
click at [1391, 43] on button "4" at bounding box center [1377, 31] width 83 height 61
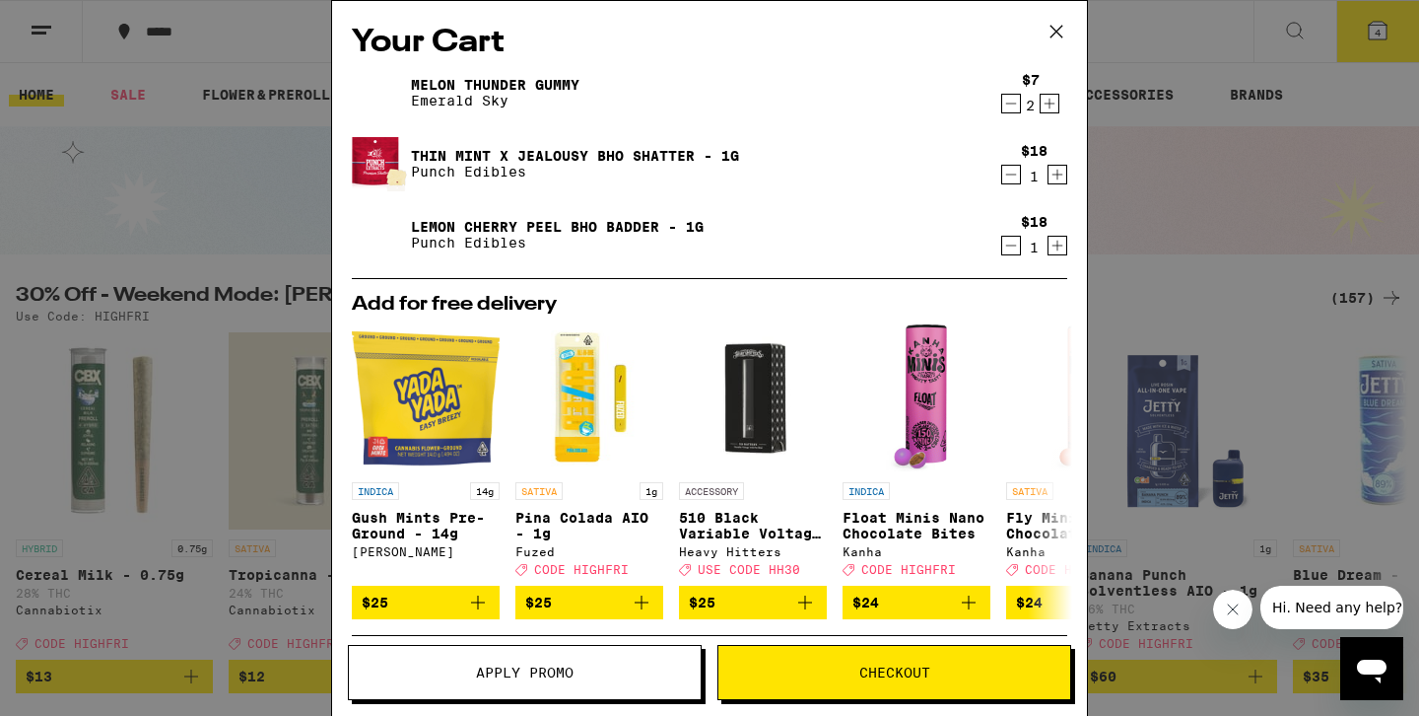
click at [1161, 278] on div "Your Cart Melon Thunder Gummy Emerald Sky $7 2 Thin Mint x Jealousy BHO Shatter…" at bounding box center [709, 358] width 1419 height 716
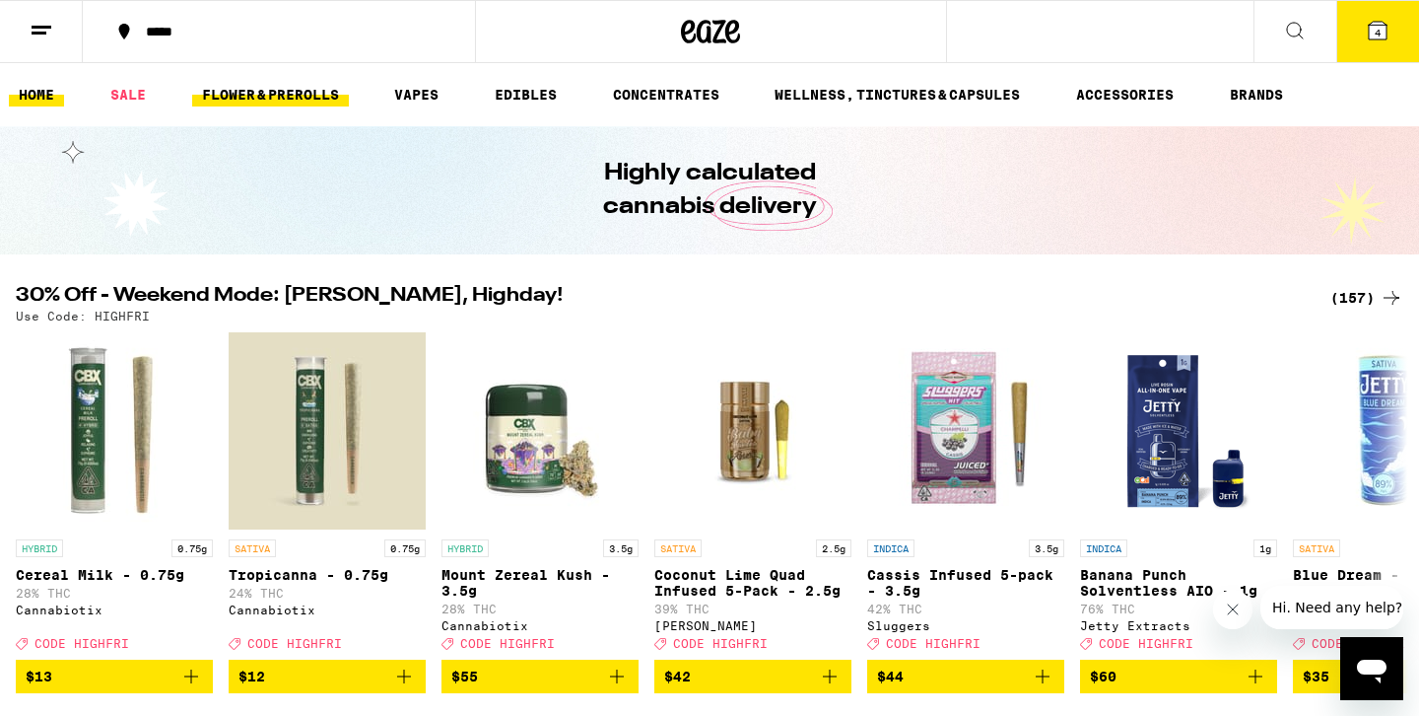
click at [260, 95] on link "FLOWER & PREROLLS" at bounding box center [270, 95] width 157 height 24
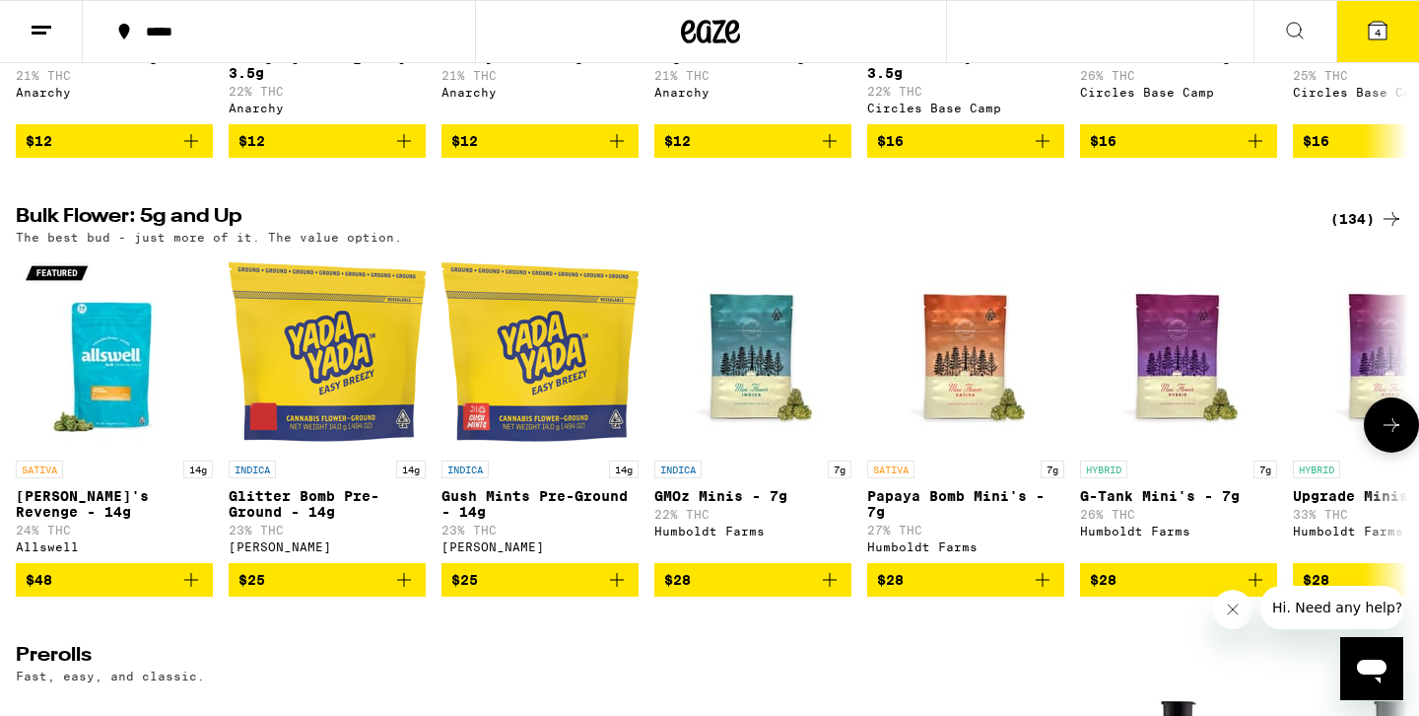
scroll to position [507, 0]
